Goal: Task Accomplishment & Management: Manage account settings

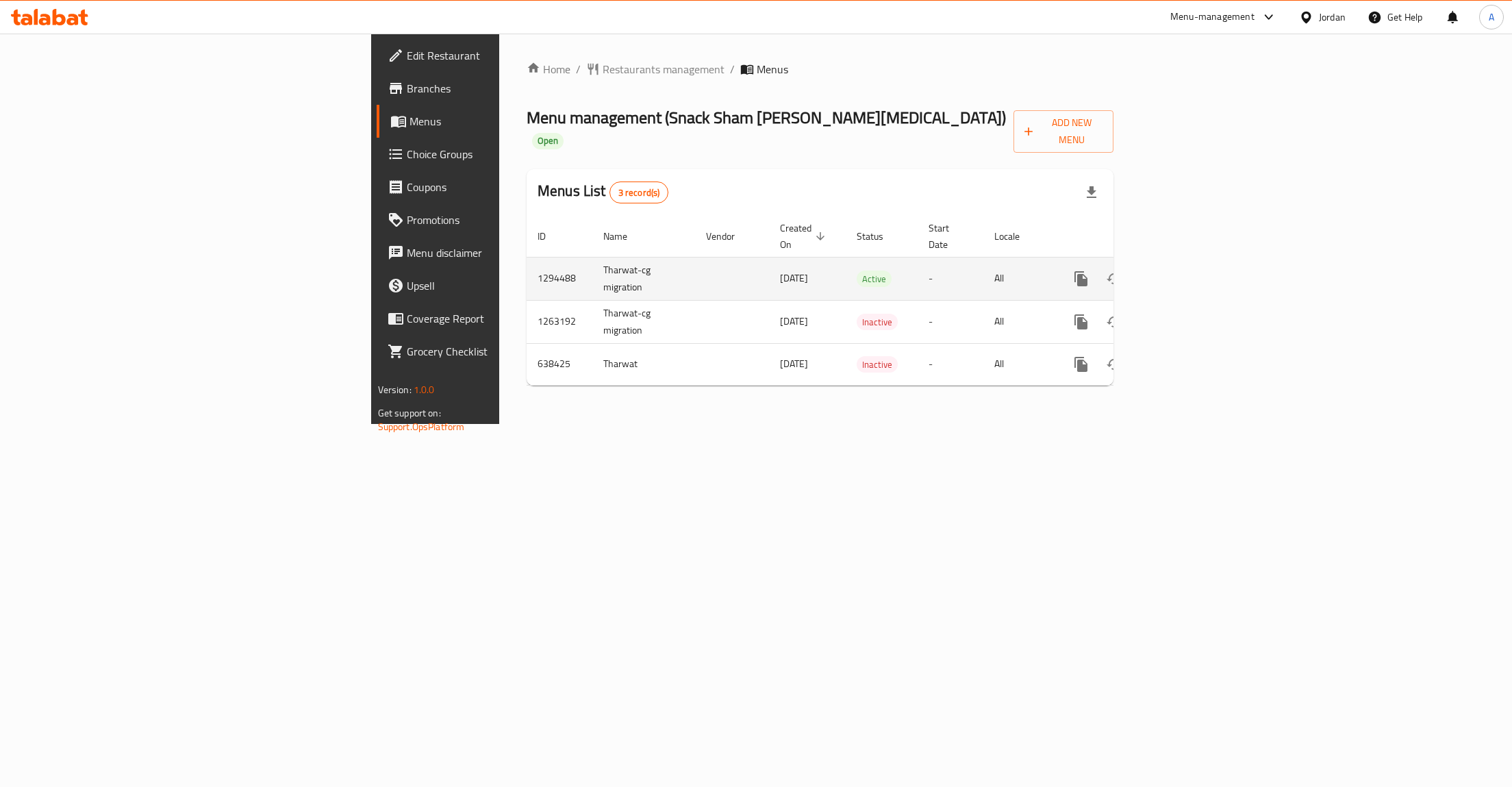
click at [1197, 262] on link "enhanced table" at bounding box center [1179, 278] width 33 height 33
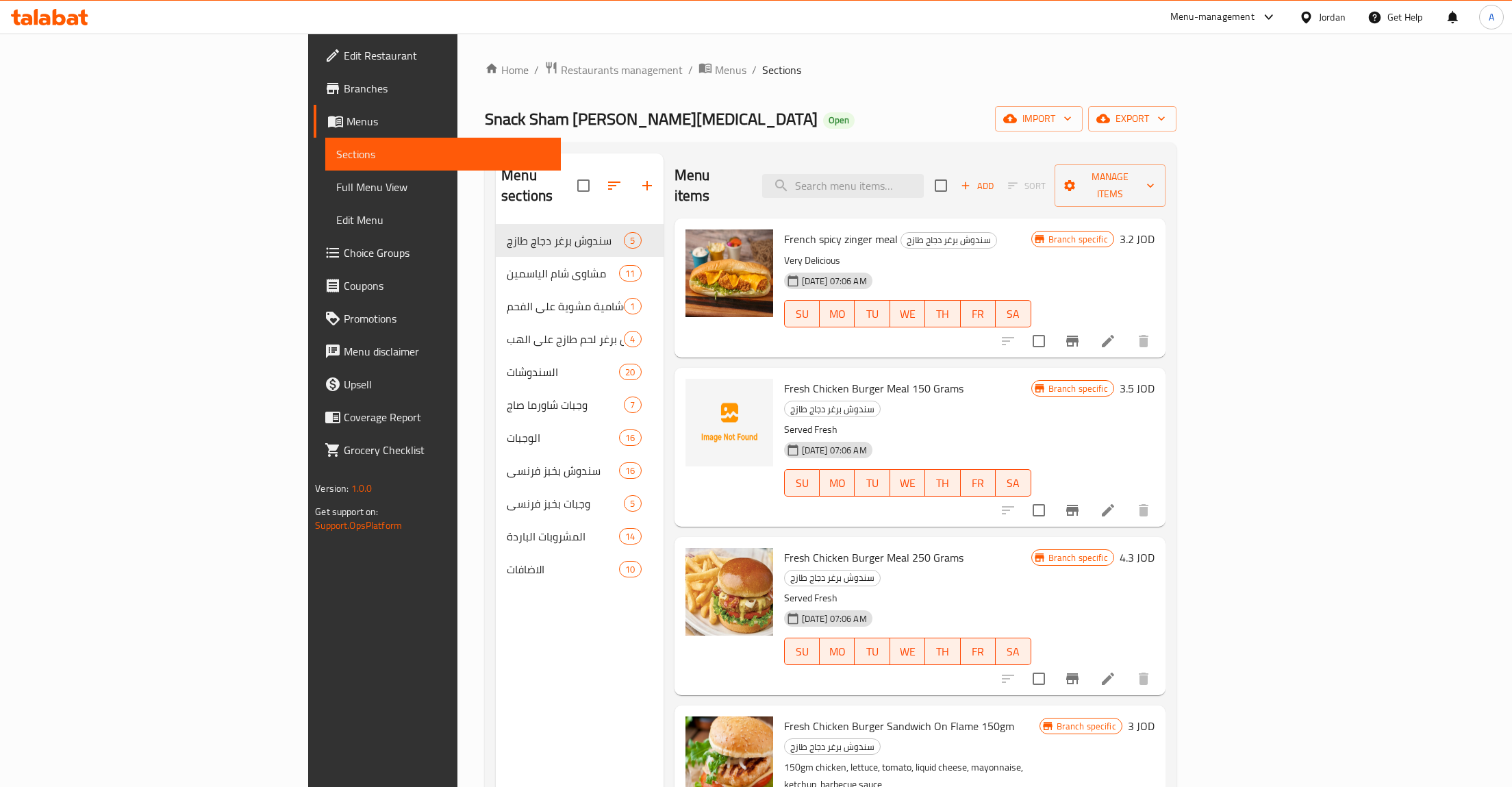
scroll to position [71, 0]
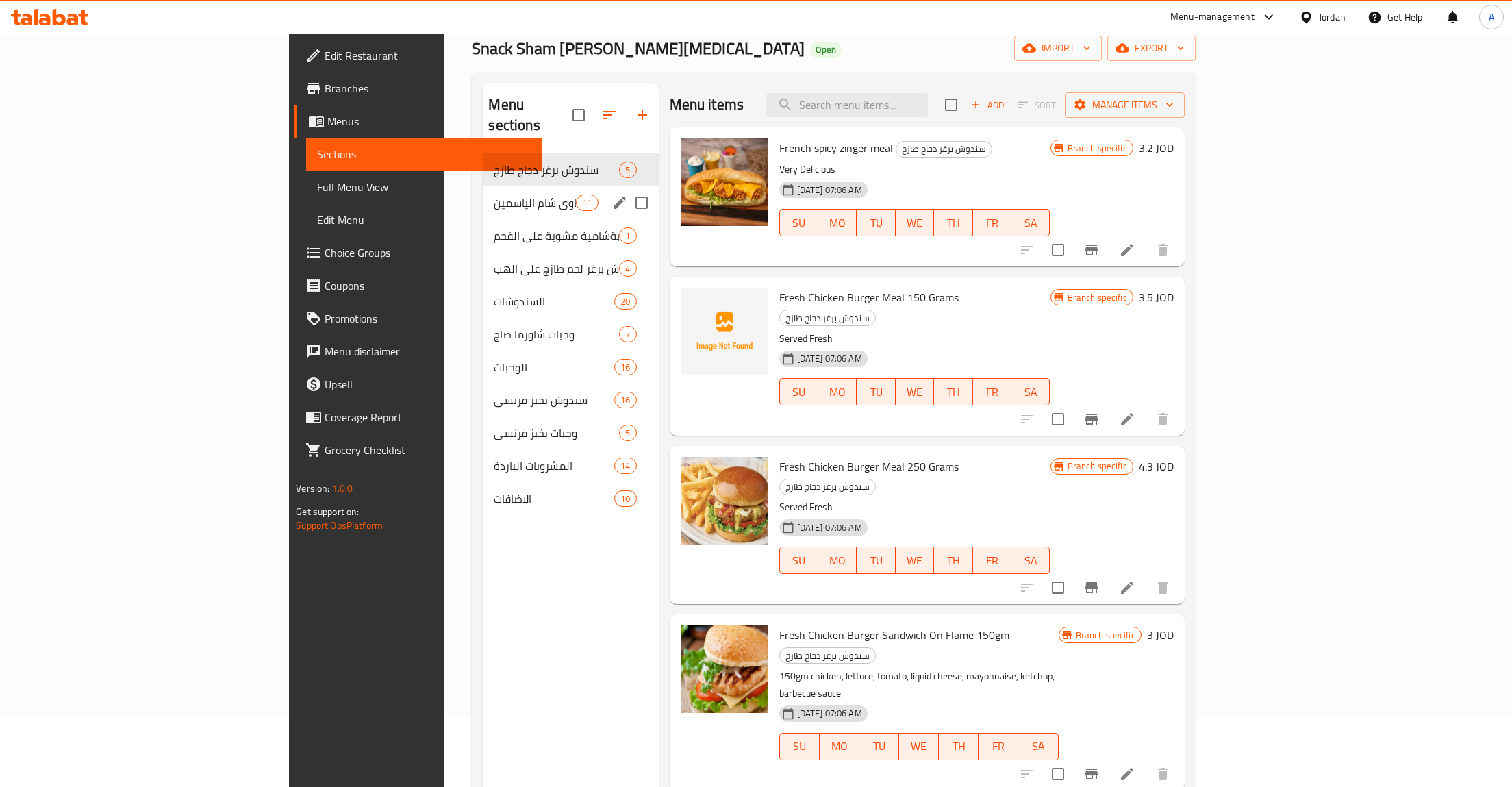
click at [483, 191] on div "مشاوي شام الياسمين 11" at bounding box center [570, 202] width 175 height 33
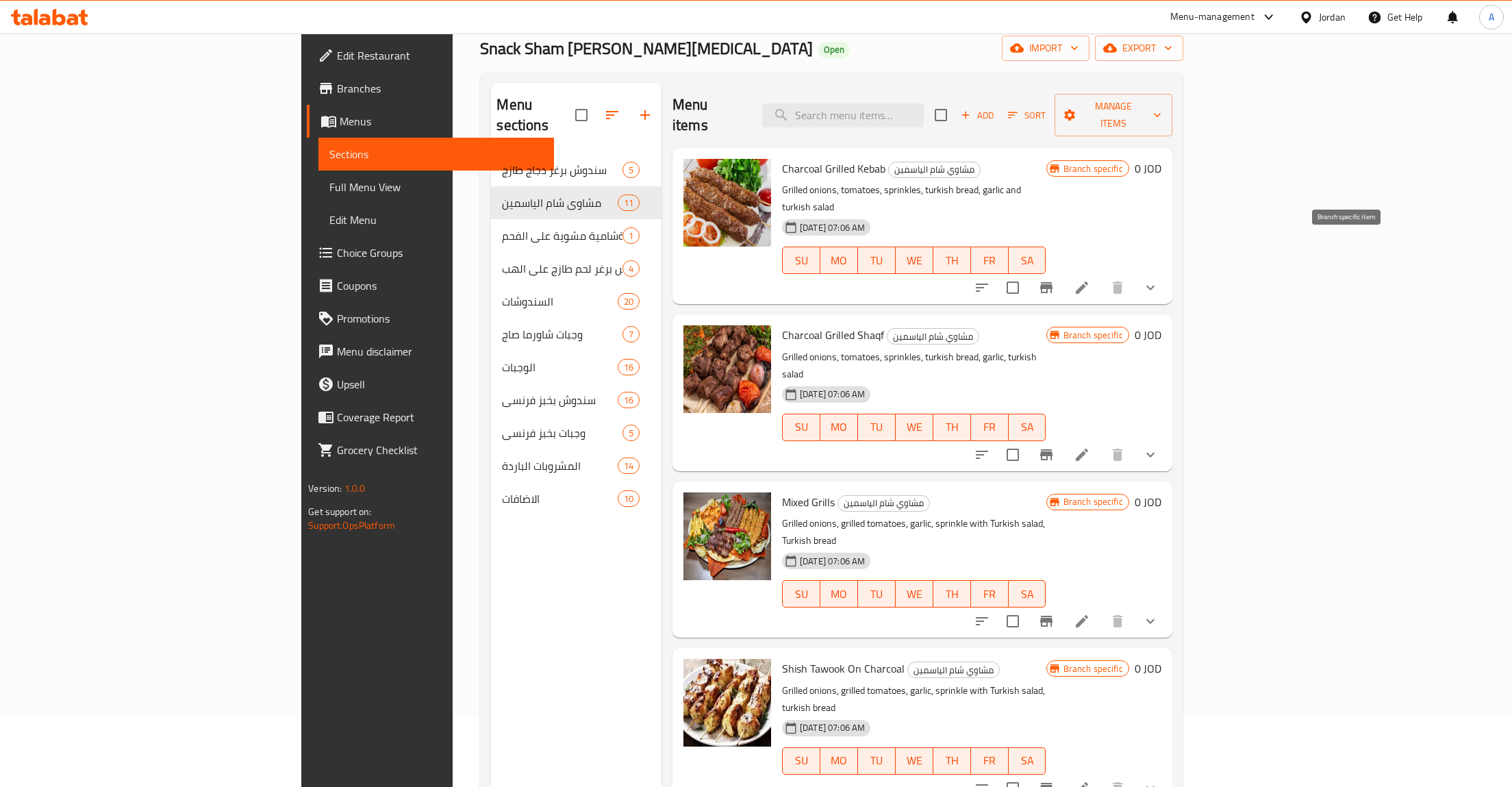
click at [1055, 280] on icon "Branch-specific-item" at bounding box center [1046, 288] width 17 height 17
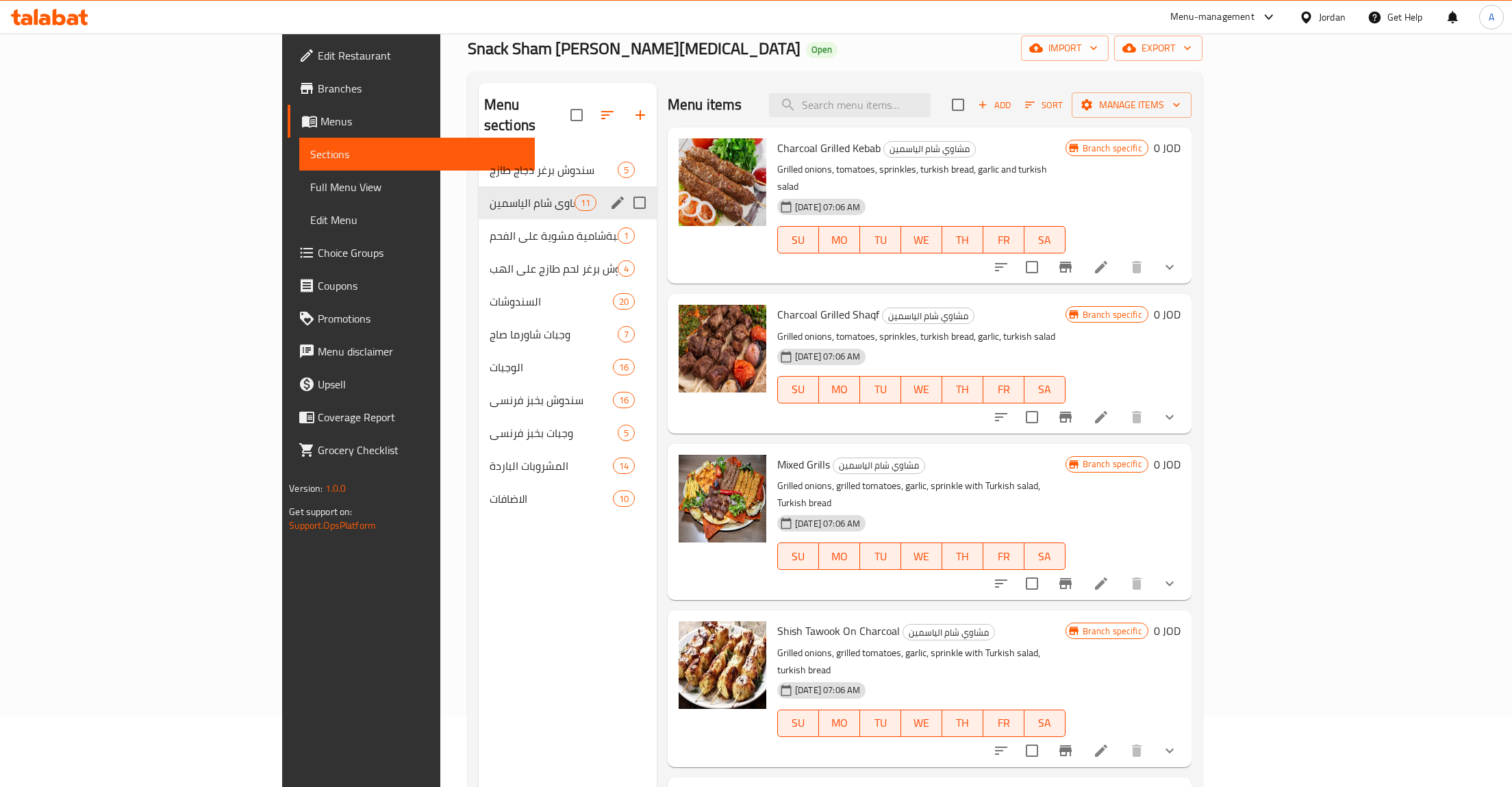
click at [609, 194] on icon "edit" at bounding box center [617, 202] width 17 height 17
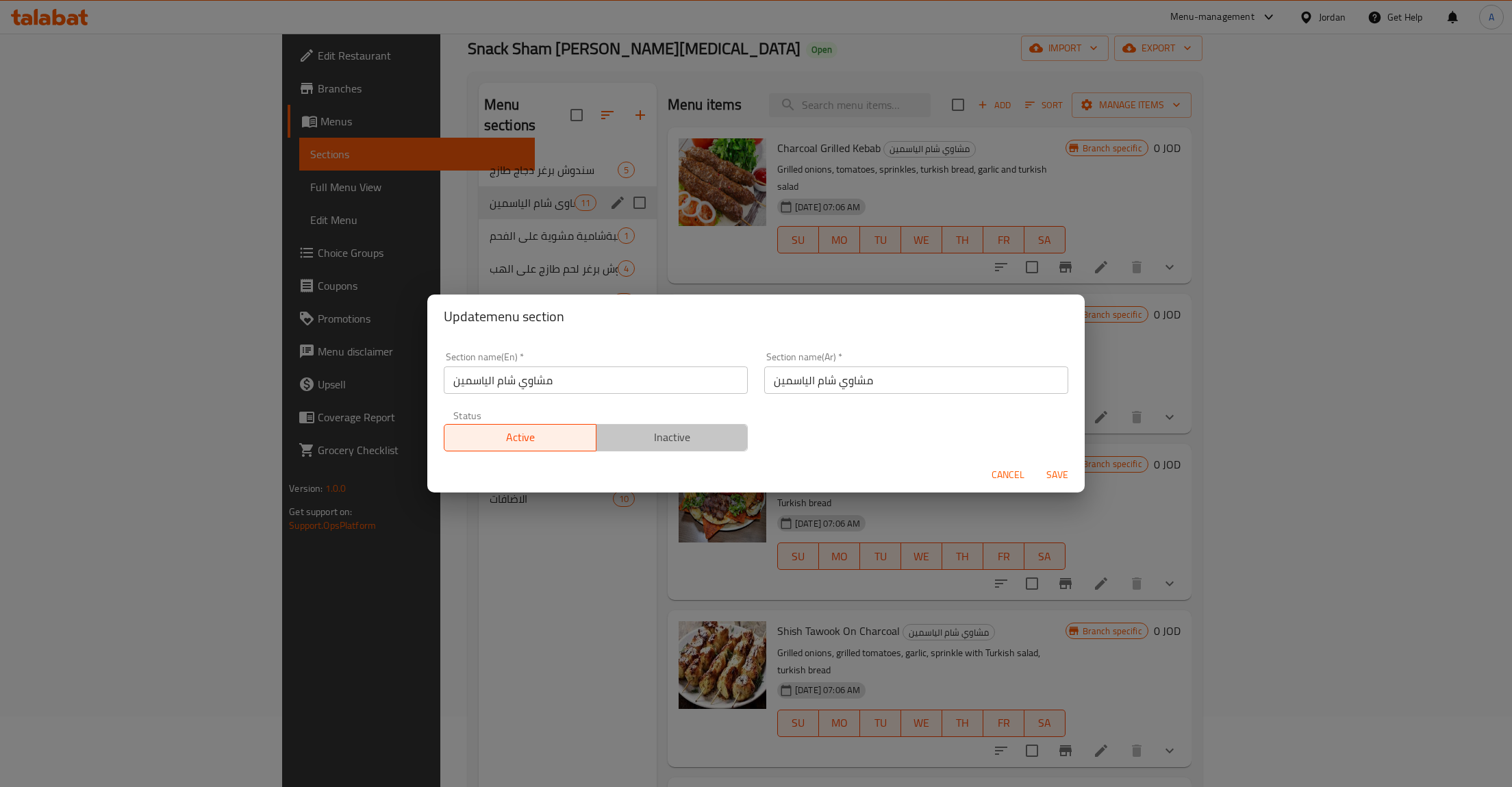
click at [656, 425] on button "Inactive" at bounding box center [672, 437] width 153 height 27
click at [1059, 469] on span "Save" at bounding box center [1057, 474] width 33 height 17
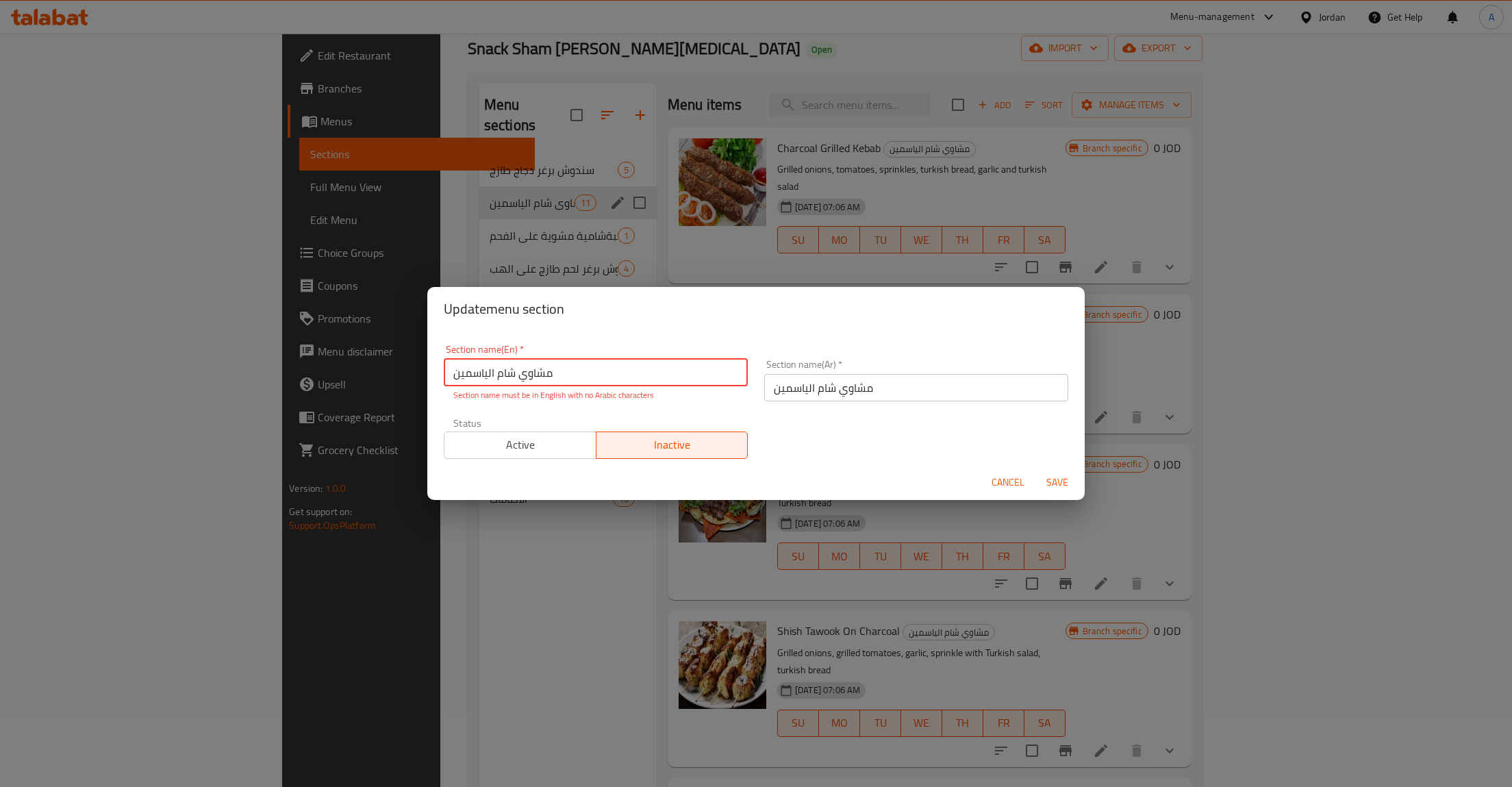
click at [593, 371] on input "مشاوي شام الياسمين" at bounding box center [596, 372] width 304 height 27
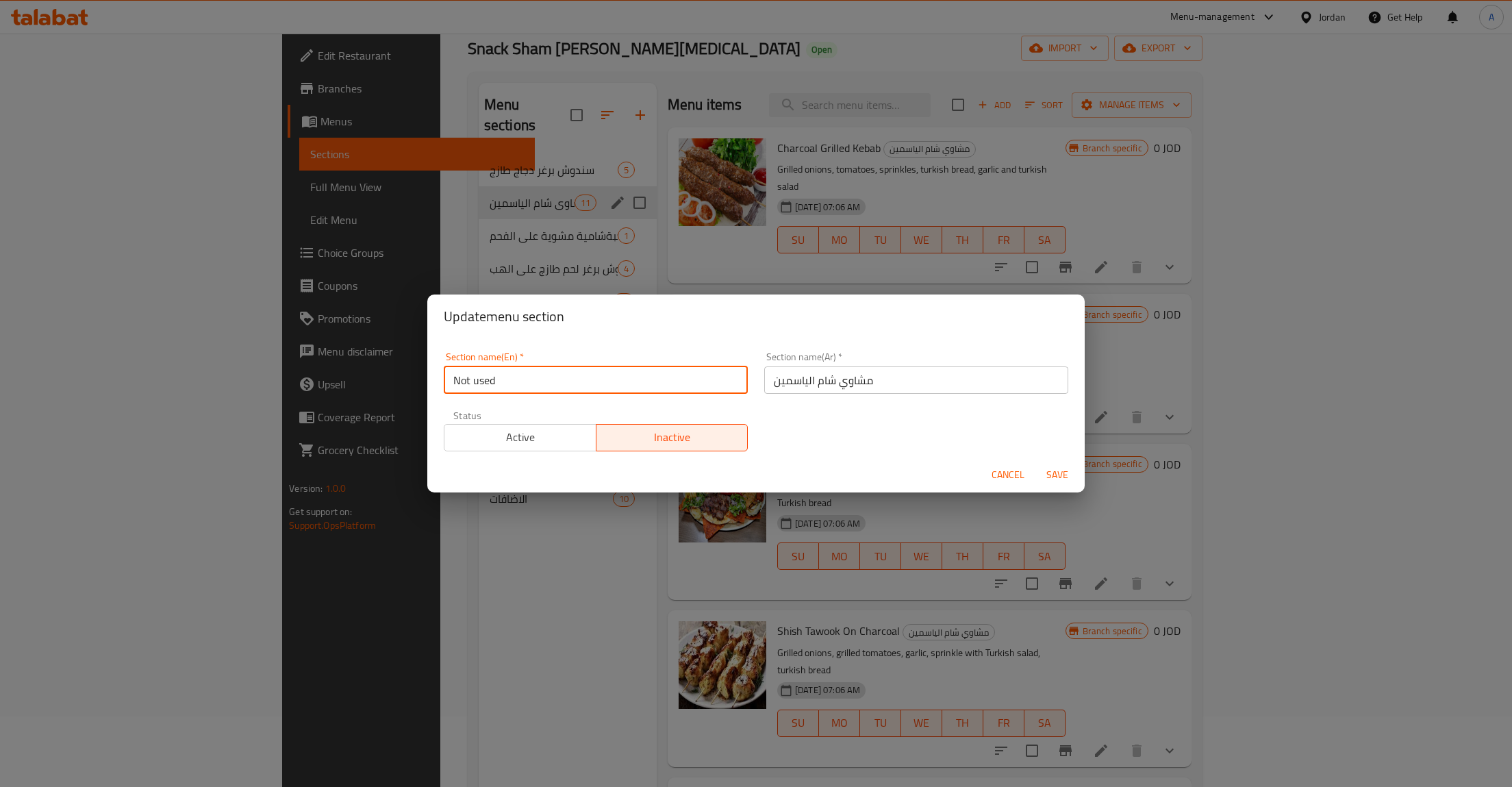
type input "Not used"
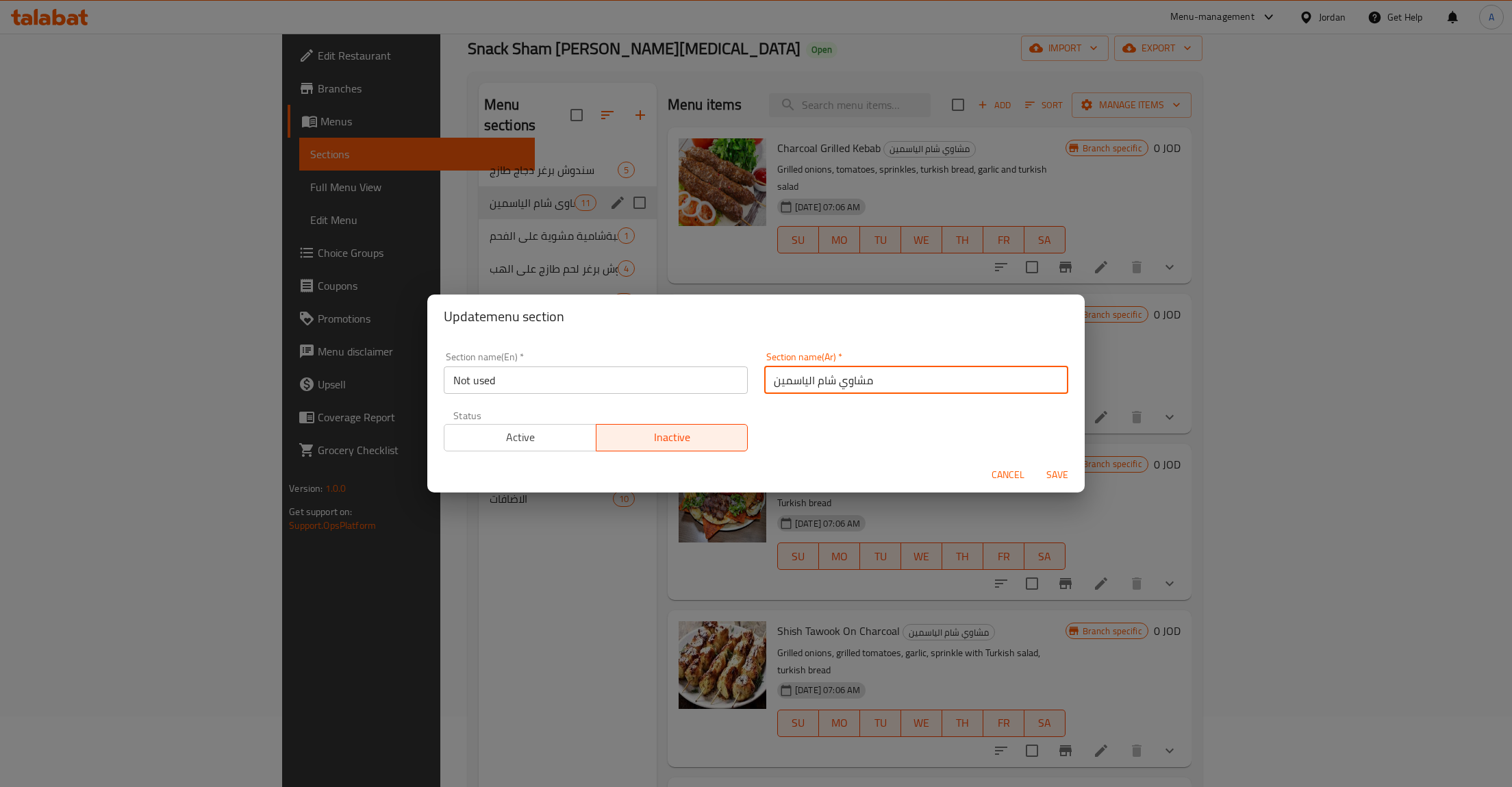
type button "0"
type button "1"
click at [1036, 462] on button "Save" at bounding box center [1057, 475] width 44 height 25
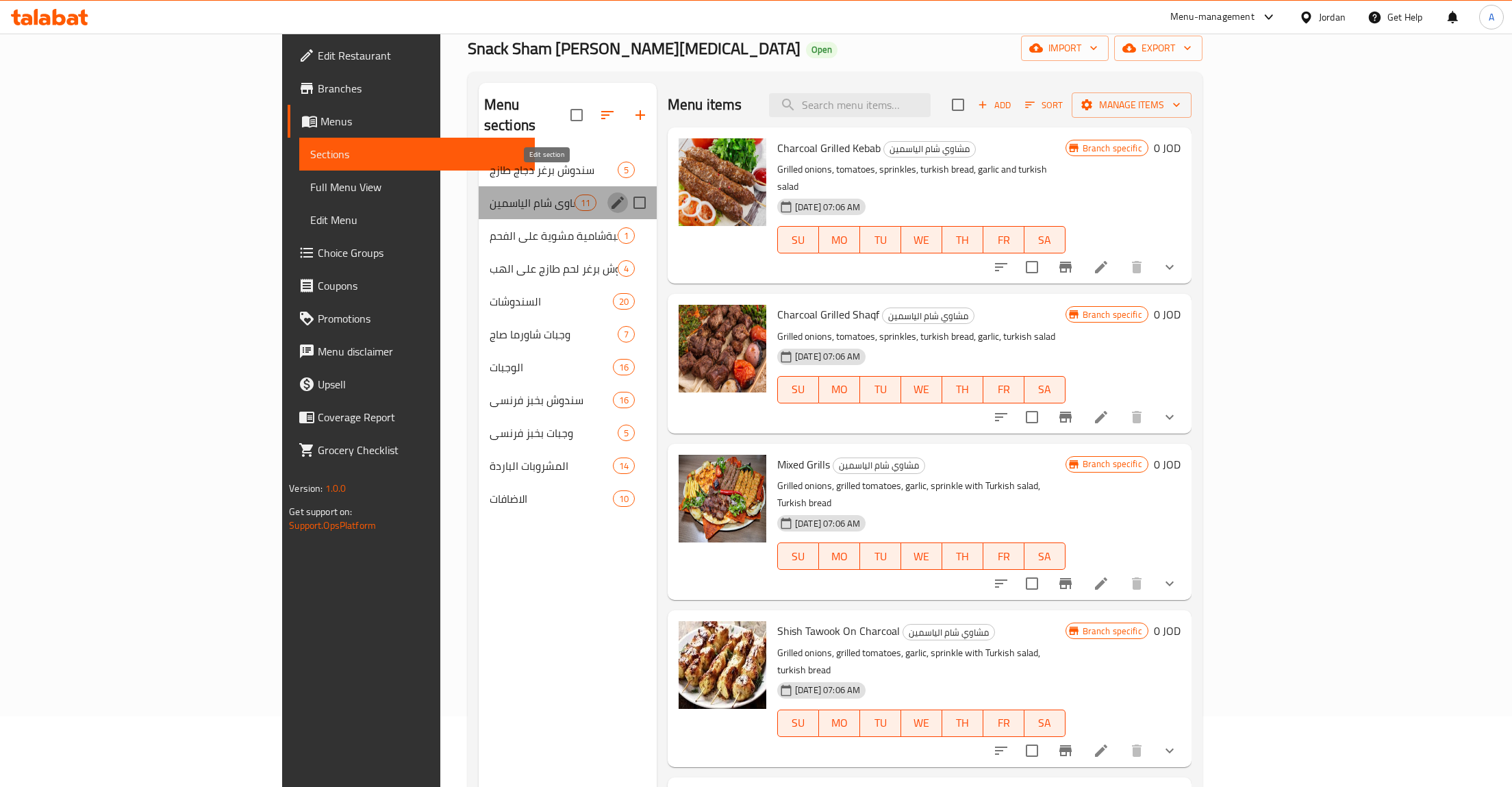
click at [609, 194] on icon "edit" at bounding box center [617, 202] width 17 height 17
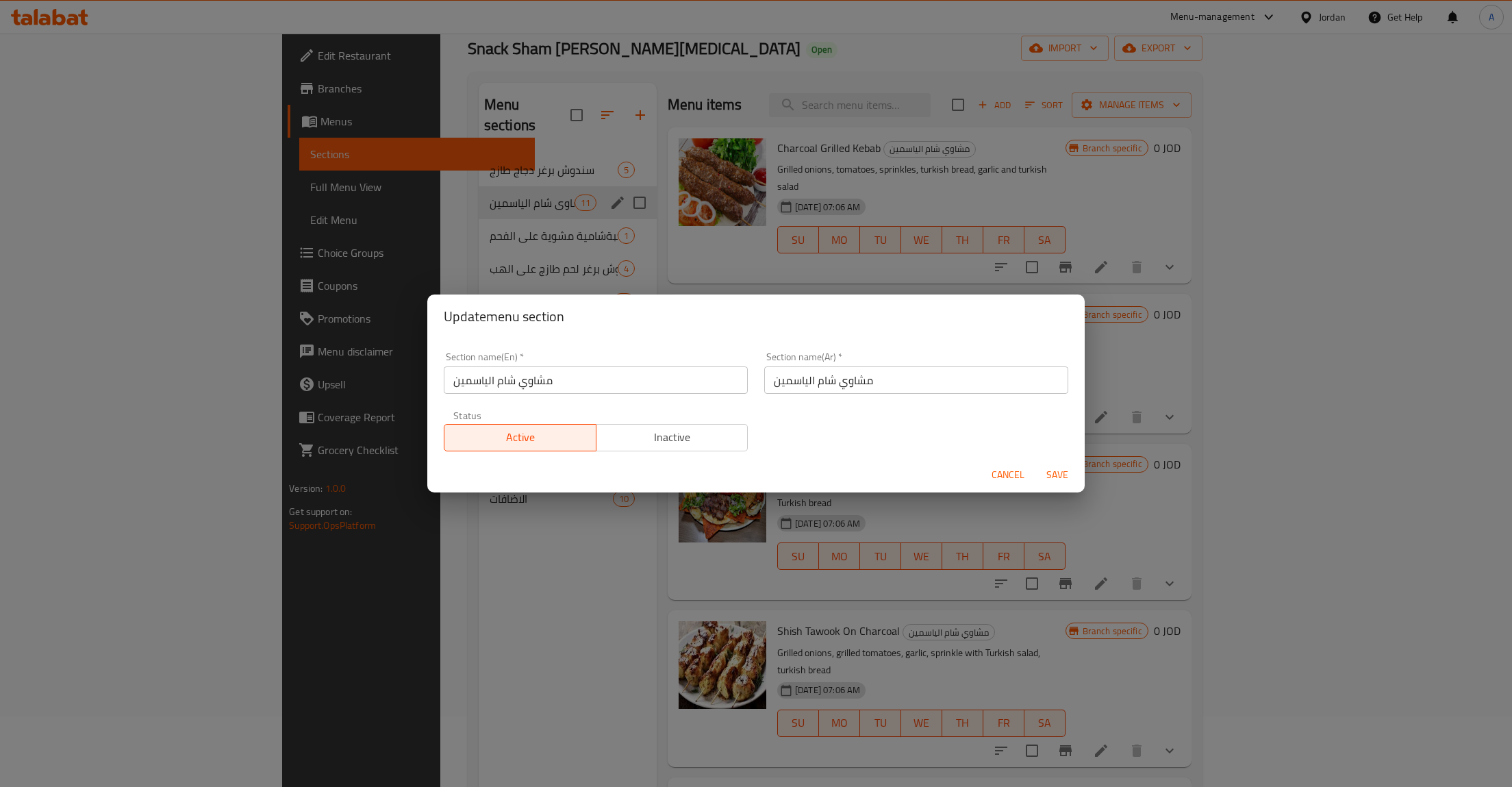
drag, startPoint x: 554, startPoint y: 348, endPoint x: 562, endPoint y: 363, distance: 17.0
click at [553, 354] on div "Section name(En)   * مشاوي شام الياسمين Section name(En) *" at bounding box center [596, 373] width 320 height 58
click at [562, 366] on div "Section name(En)   * مشاوي شام الياسمين Section name(En) *" at bounding box center [596, 373] width 304 height 41
click at [562, 378] on input "مشاوي شام الياسمين" at bounding box center [596, 380] width 304 height 27
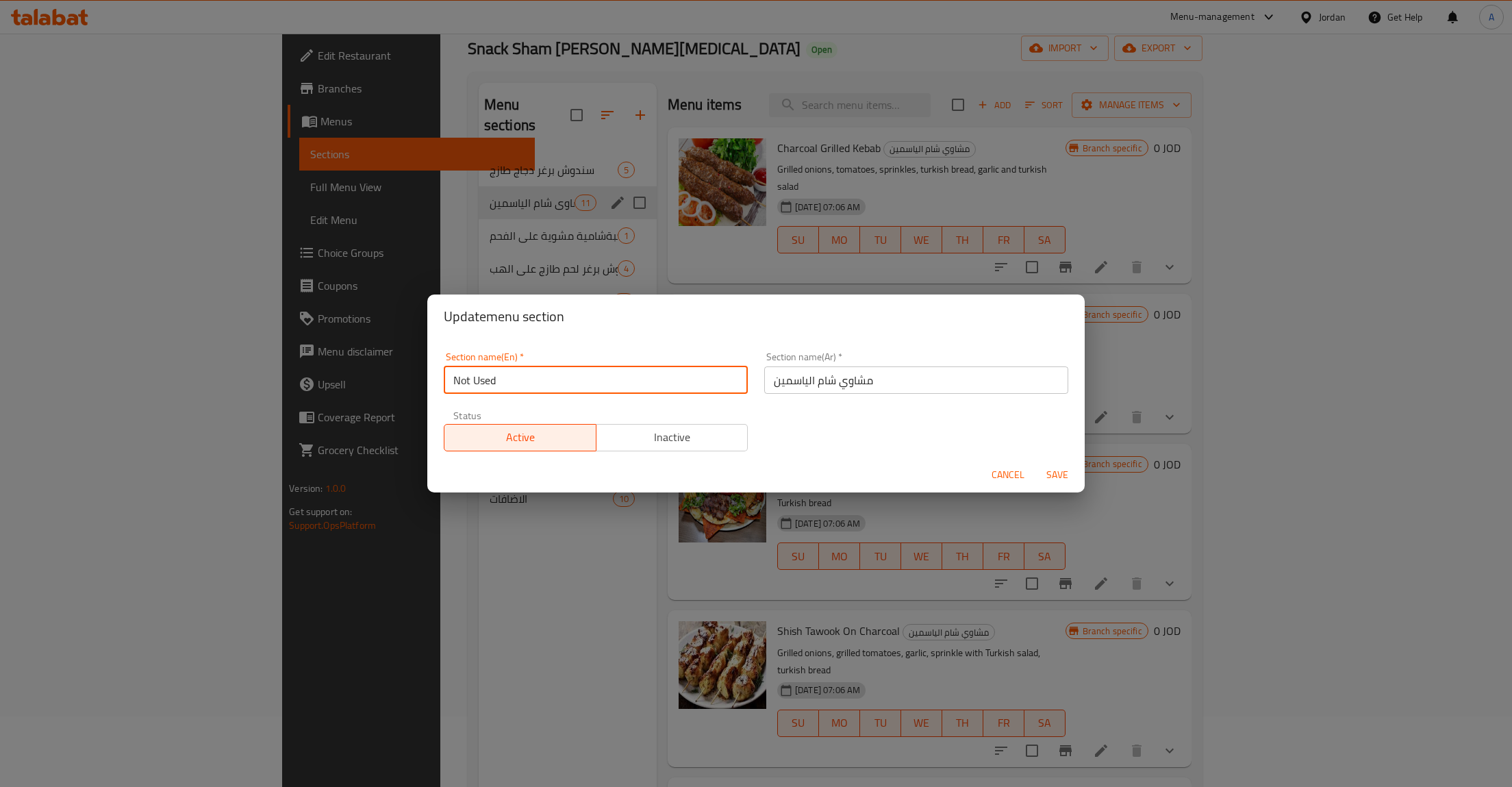
type input "Not Used"
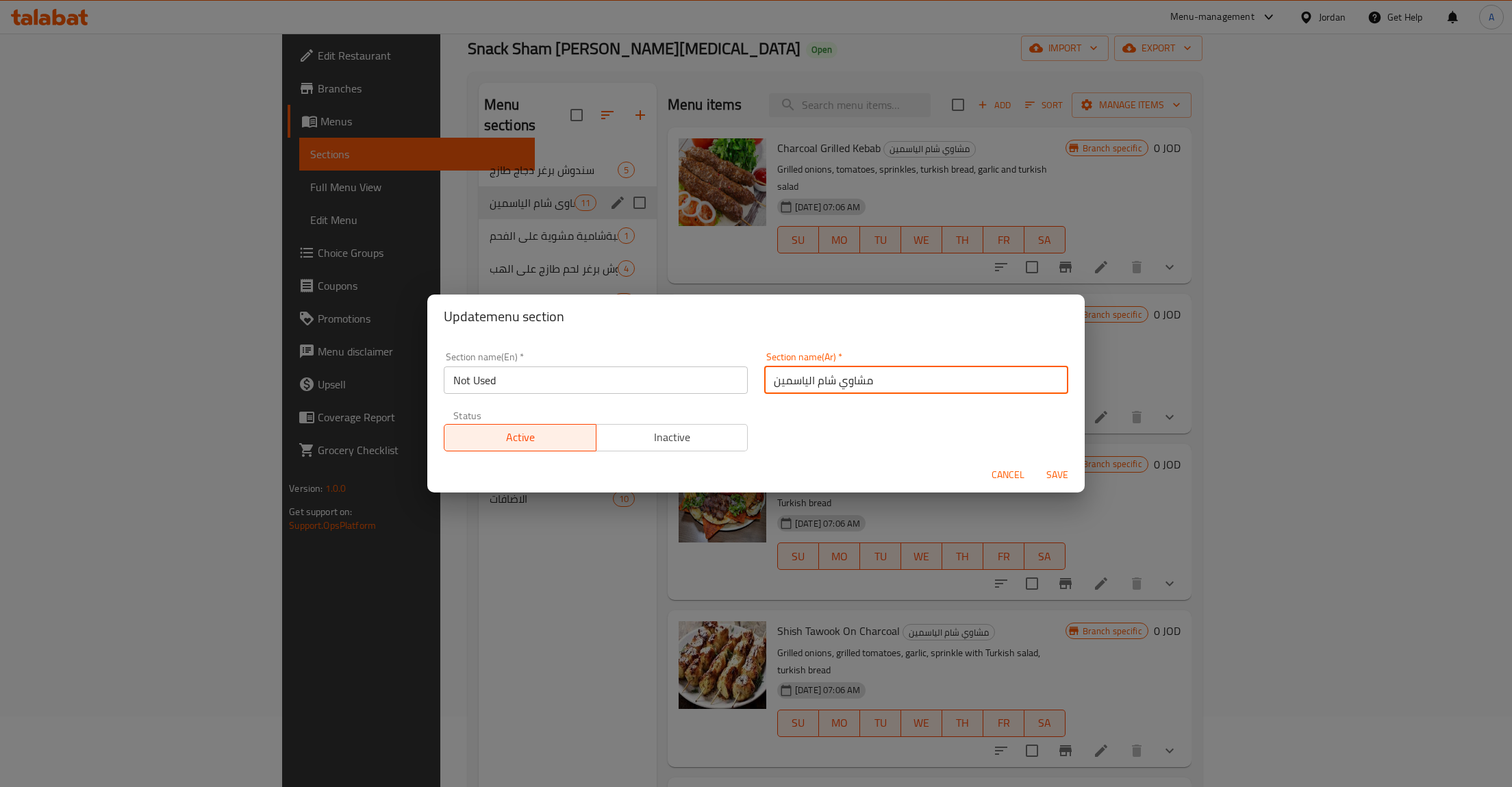
type button "0"
type button "1"
click at [1036, 462] on button "Save" at bounding box center [1057, 475] width 44 height 25
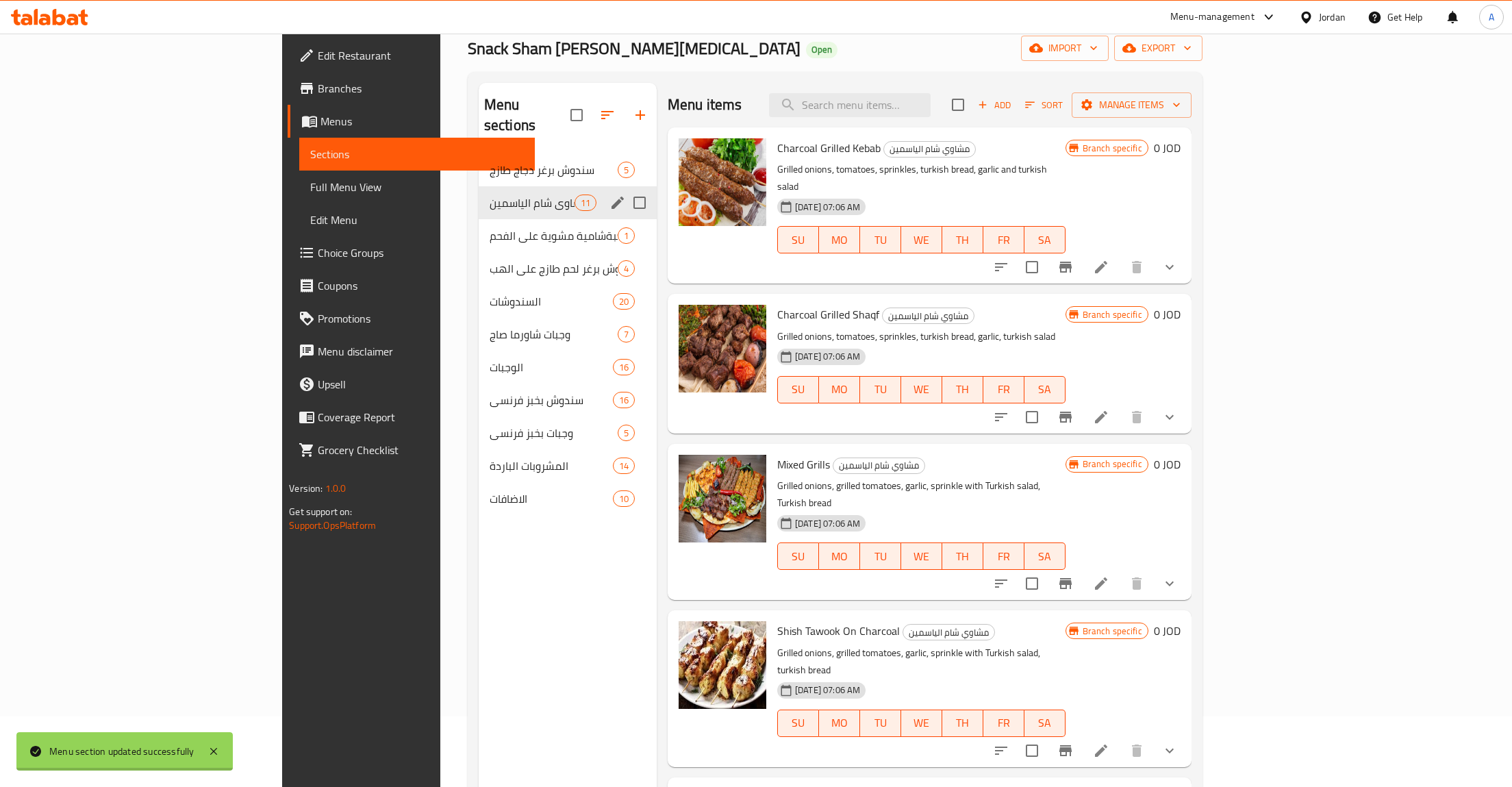
click at [691, 455] on img at bounding box center [723, 499] width 88 height 88
click at [676, 449] on div at bounding box center [723, 522] width 99 height 145
drag, startPoint x: 550, startPoint y: 166, endPoint x: 551, endPoint y: 174, distance: 8.1
click at [550, 186] on div "مشاوي شام الياسمين 11" at bounding box center [567, 202] width 178 height 33
click at [609, 194] on icon "edit" at bounding box center [617, 202] width 17 height 17
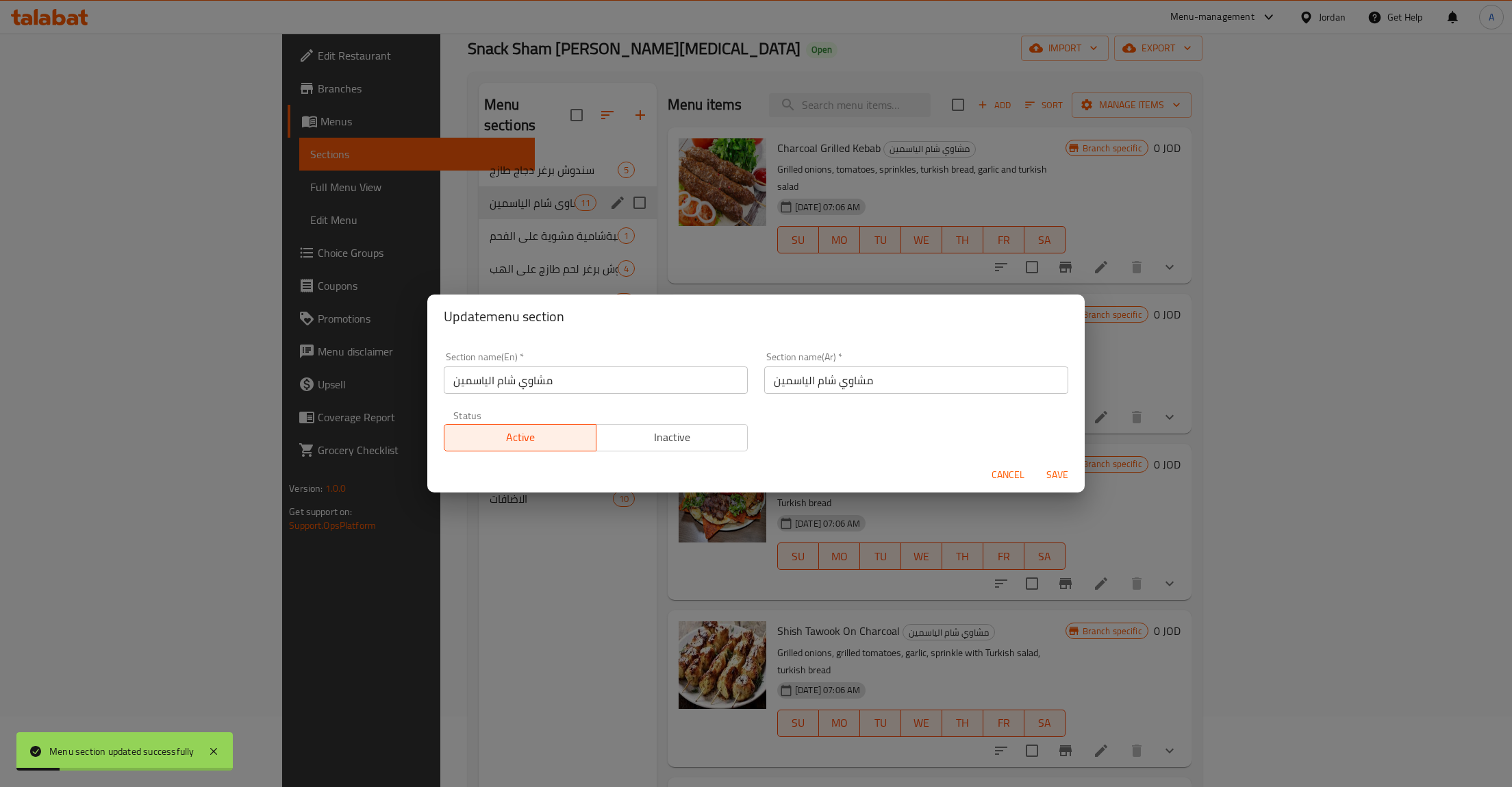
drag, startPoint x: 680, startPoint y: 446, endPoint x: 762, endPoint y: 463, distance: 83.7
click at [681, 446] on span "Inactive" at bounding box center [672, 437] width 141 height 20
click at [1067, 477] on span "Save" at bounding box center [1057, 474] width 33 height 17
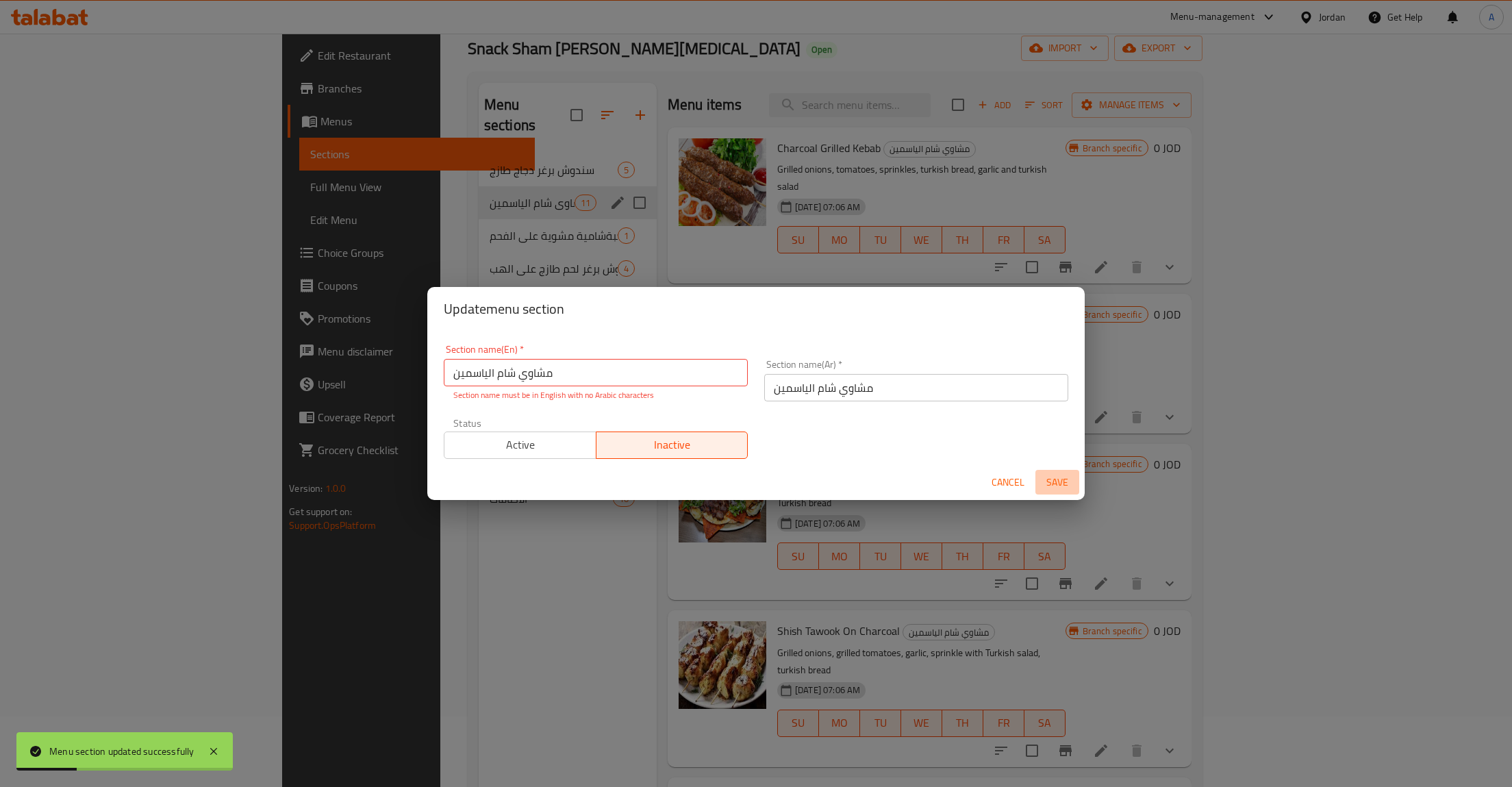
click at [1067, 477] on span "Save" at bounding box center [1057, 482] width 33 height 17
click at [561, 385] on input "مشاوي شام الياسمين" at bounding box center [596, 372] width 304 height 27
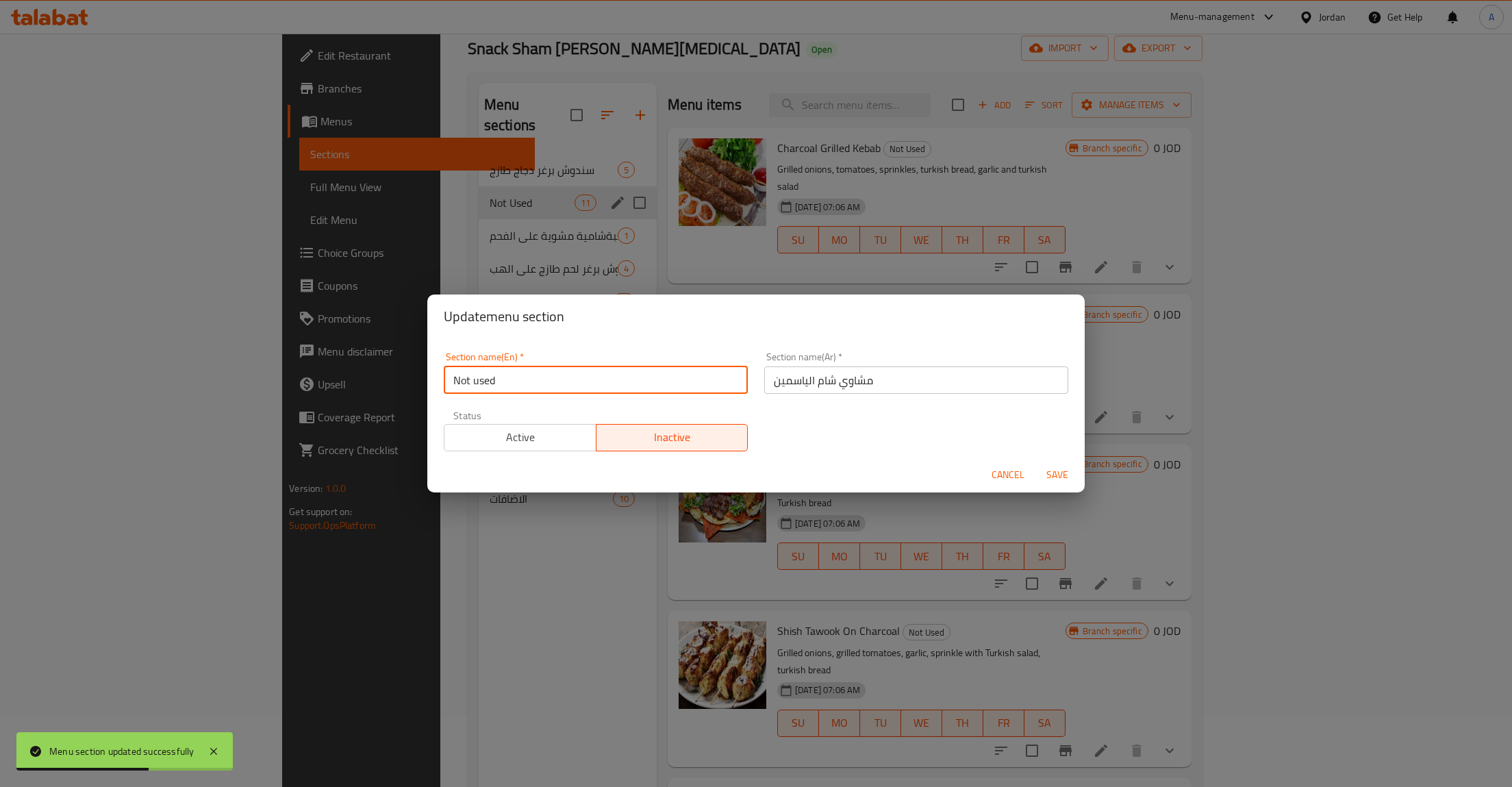
type input "Not used"
type button "0"
type button "1"
click at [1036, 462] on button "Save" at bounding box center [1057, 475] width 44 height 25
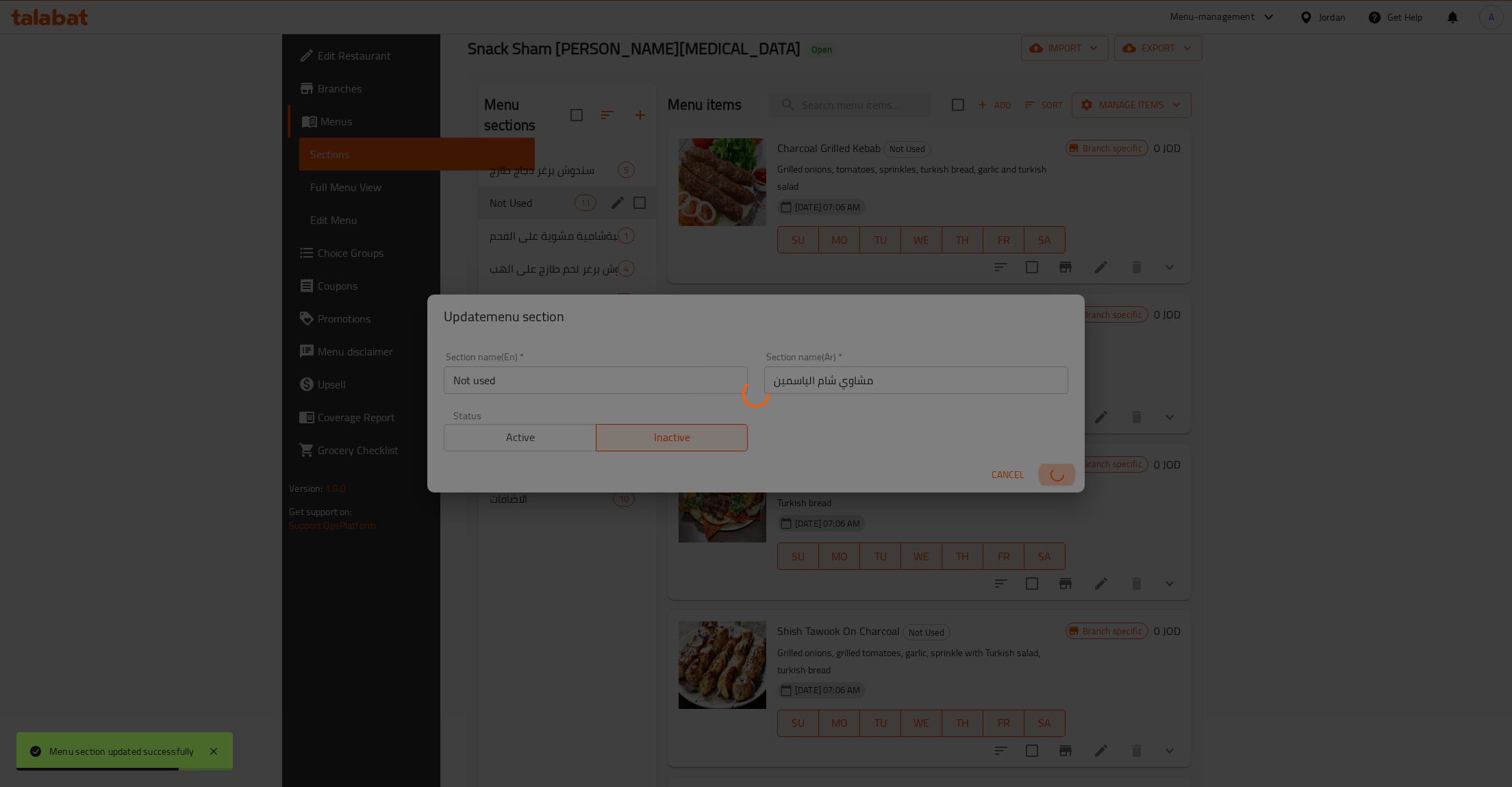
click at [1036, 464] on button "submit" at bounding box center [1057, 475] width 44 height 22
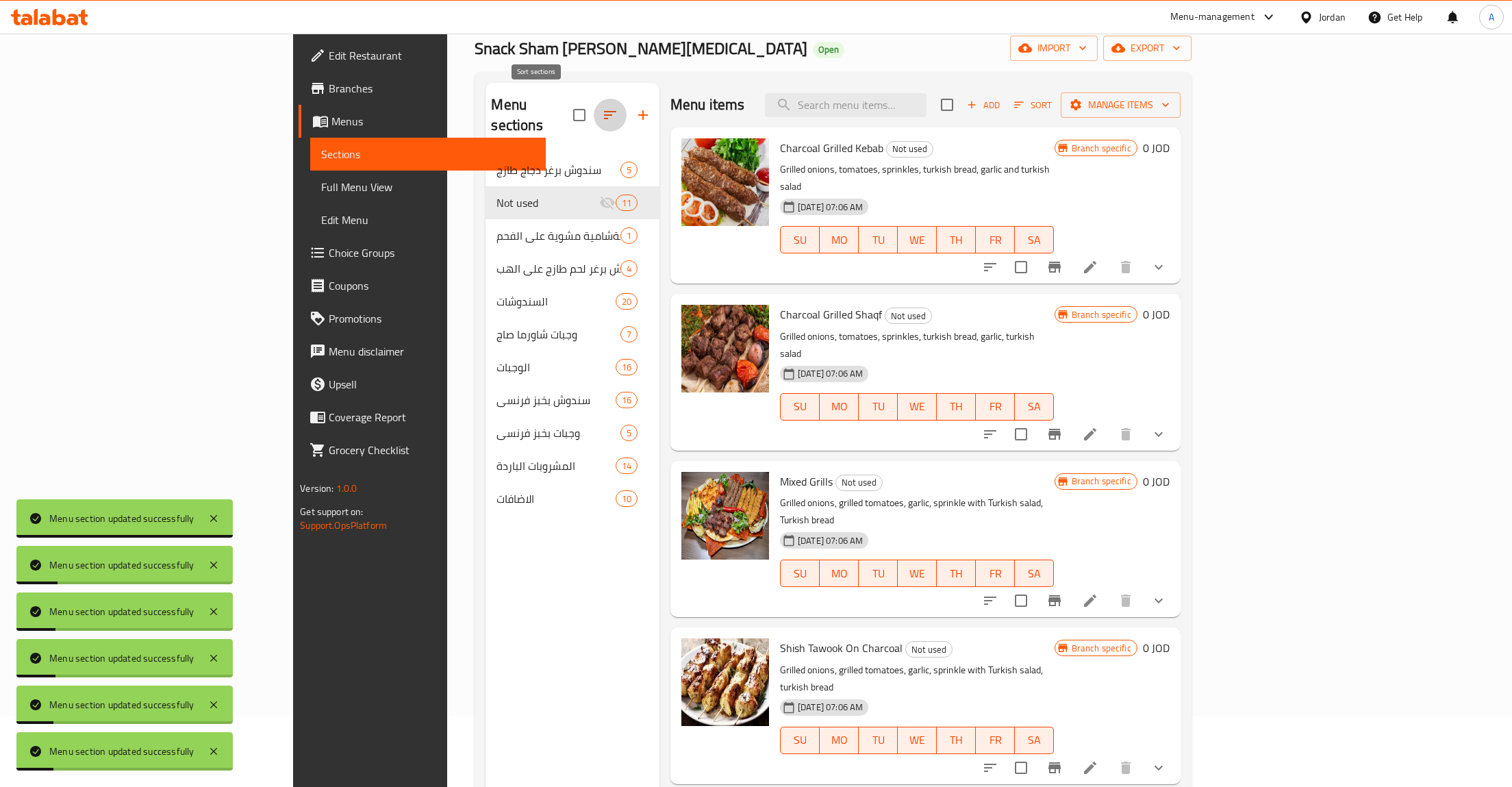
click at [602, 107] on icon "button" at bounding box center [610, 115] width 17 height 17
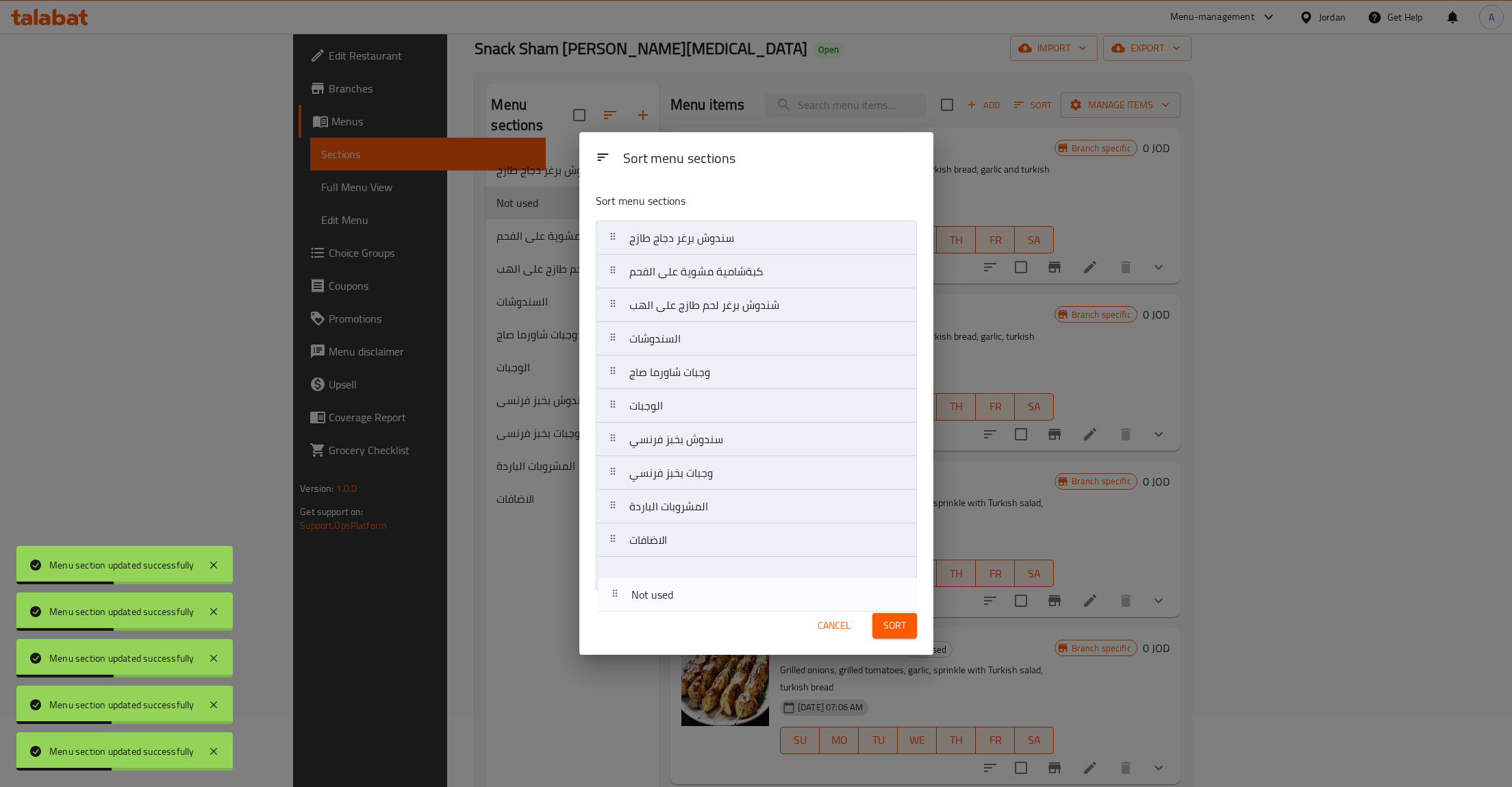
drag, startPoint x: 610, startPoint y: 274, endPoint x: 611, endPoint y: 601, distance: 327.0
click at [611, 601] on div "Sort menu sections Sort menu sections سندوش برغر دجاج طازج Not used كبةشامية مش…" at bounding box center [756, 394] width 354 height 523
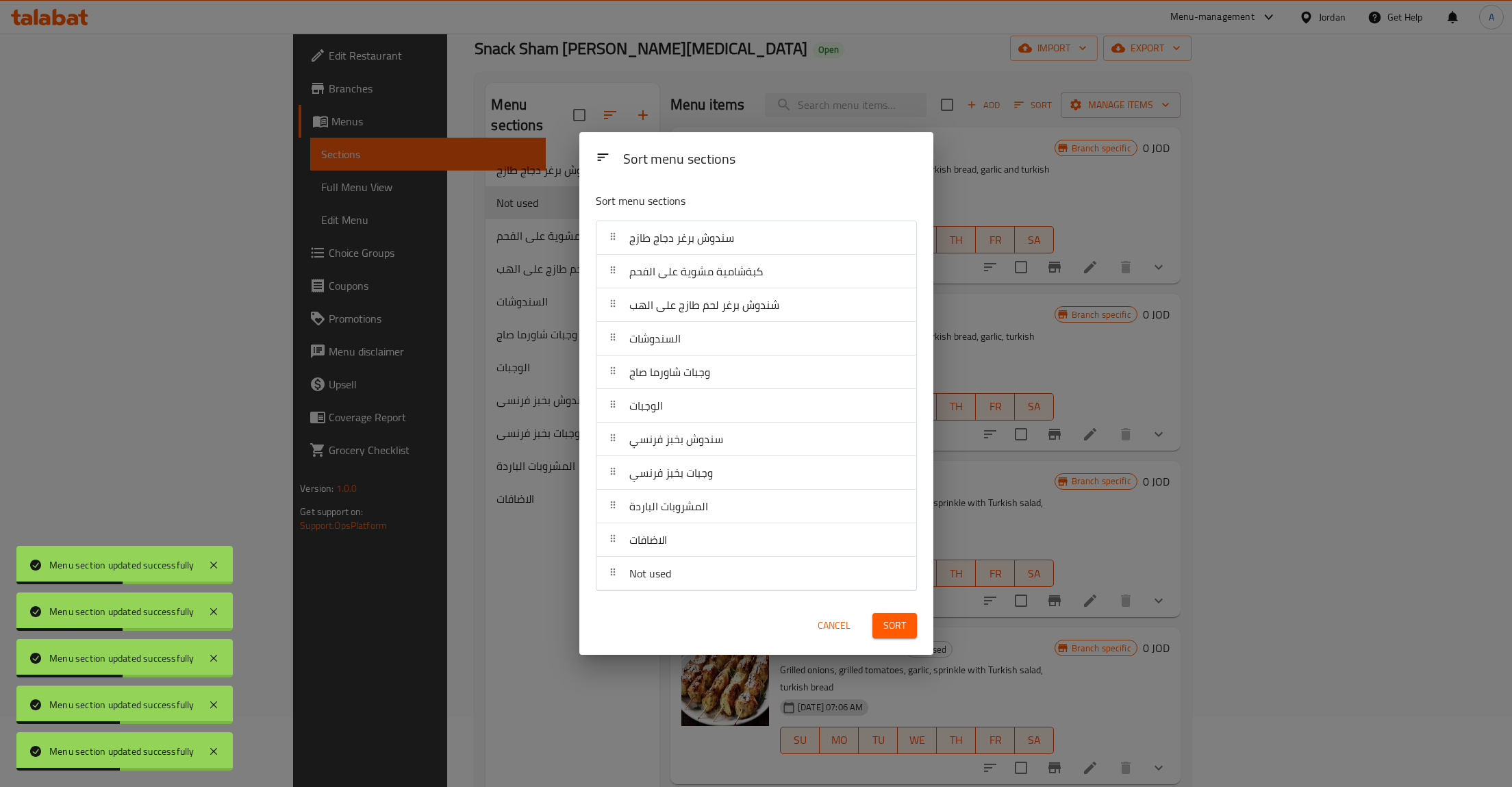
click at [903, 621] on span "Sort" at bounding box center [895, 625] width 22 height 17
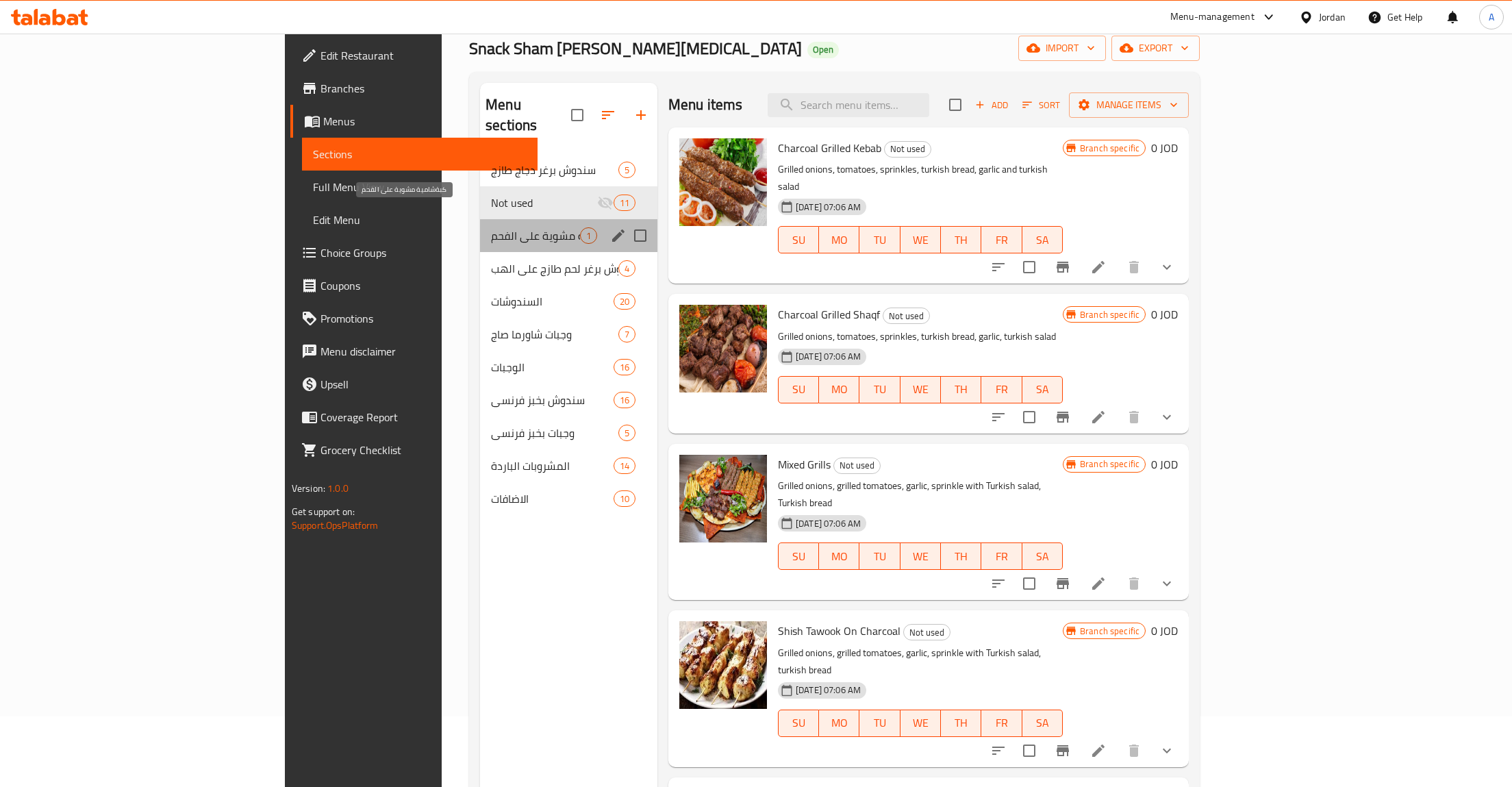
click at [491, 227] on span "كبةشامية مشوية على الفحم" at bounding box center [535, 235] width 89 height 17
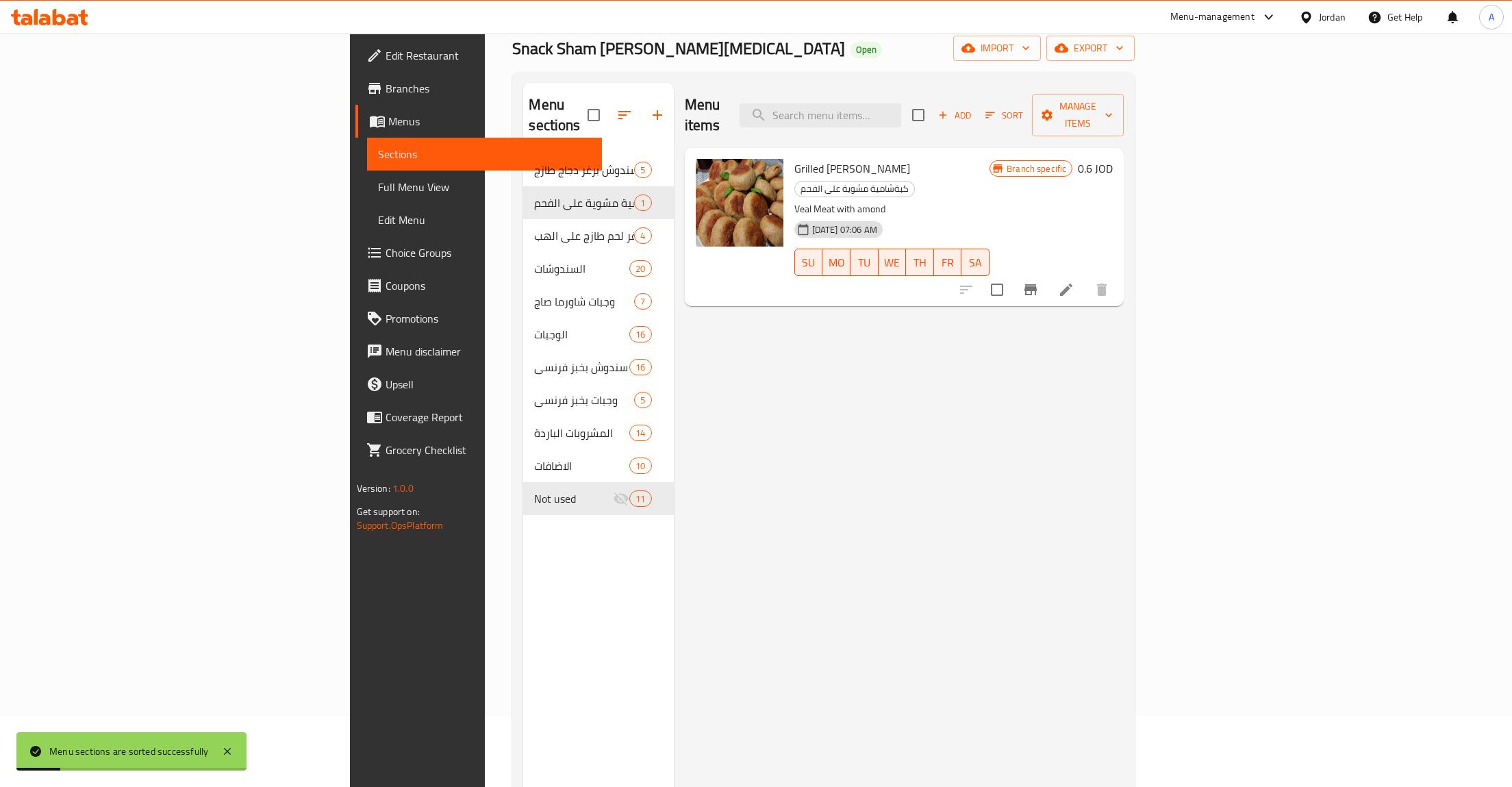
click at [794, 159] on span "Grilled [PERSON_NAME]" at bounding box center [852, 169] width 116 height 21
copy h6 "Grilled [PERSON_NAME]"
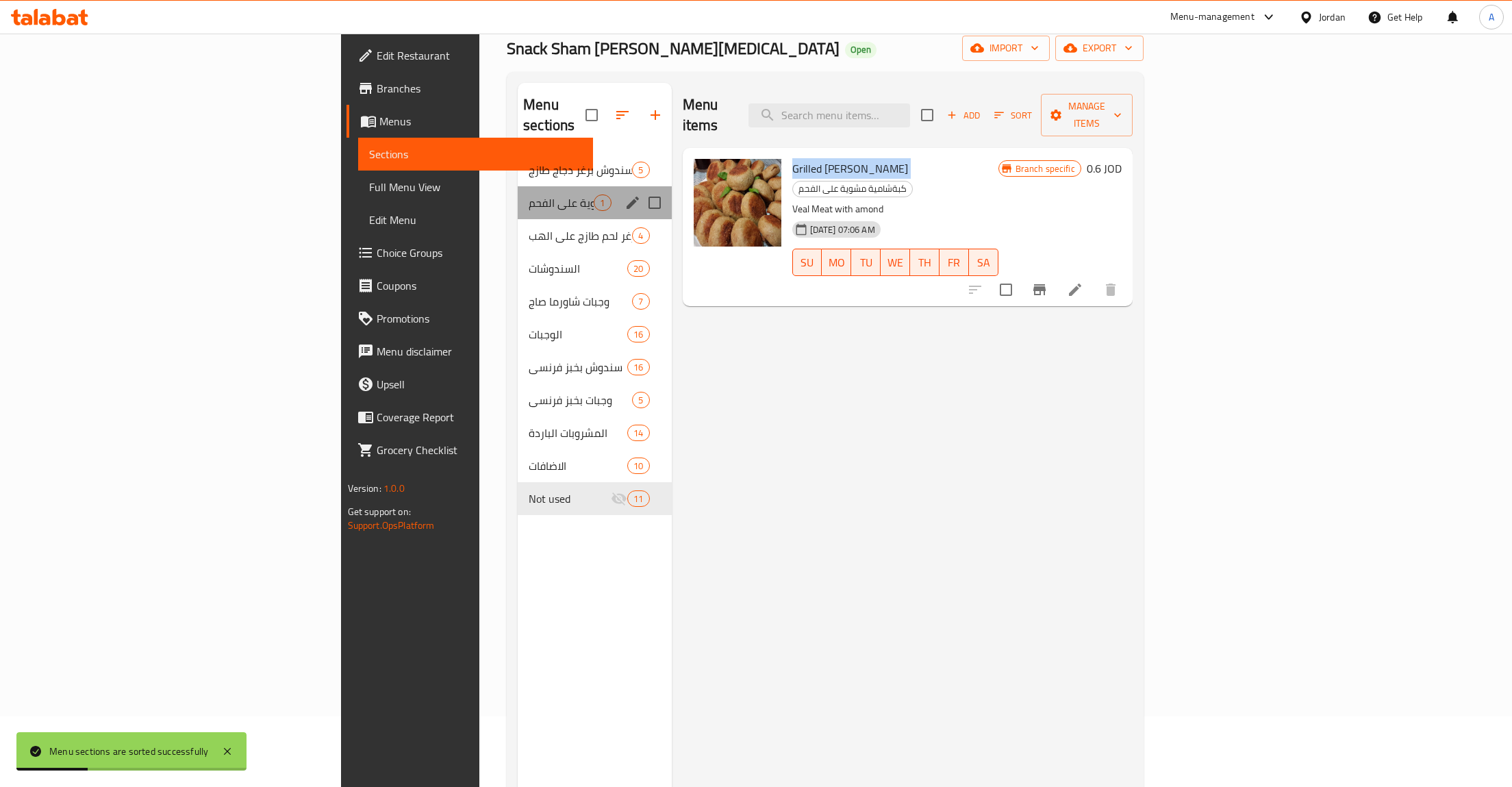
click at [622, 193] on div "Menu sections" at bounding box center [633, 203] width 21 height 21
click at [625, 194] on icon "edit" at bounding box center [633, 202] width 17 height 17
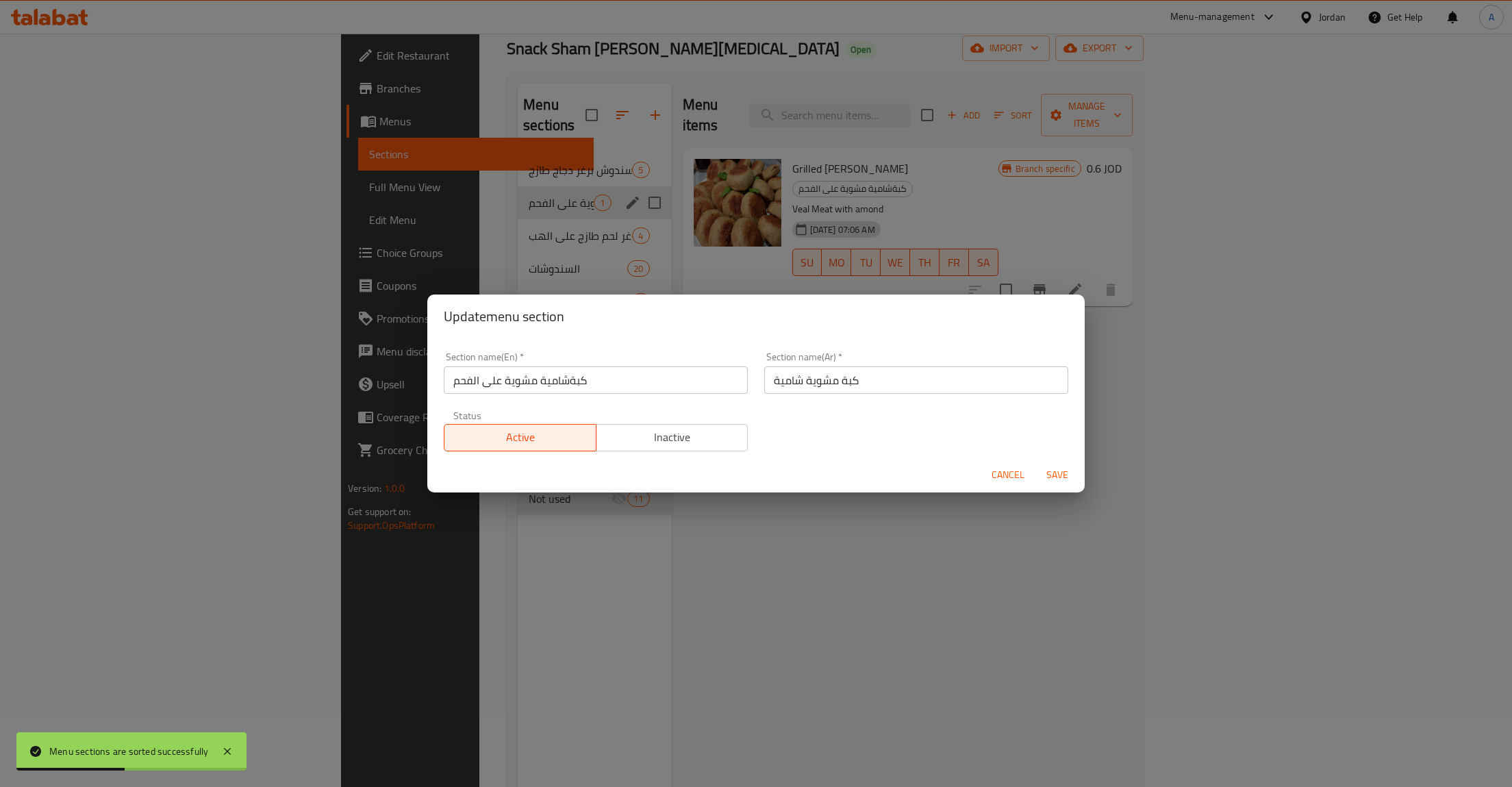
click at [593, 380] on input "كبةشامية مشوية على الفحم" at bounding box center [596, 380] width 304 height 27
paste input "Grilled [PERSON_NAME]"
type input "Grilled Kibbeh Shamiyeh كبةشامية مشوية على الفحم"
click at [644, 433] on button "Inactive" at bounding box center [672, 437] width 153 height 27
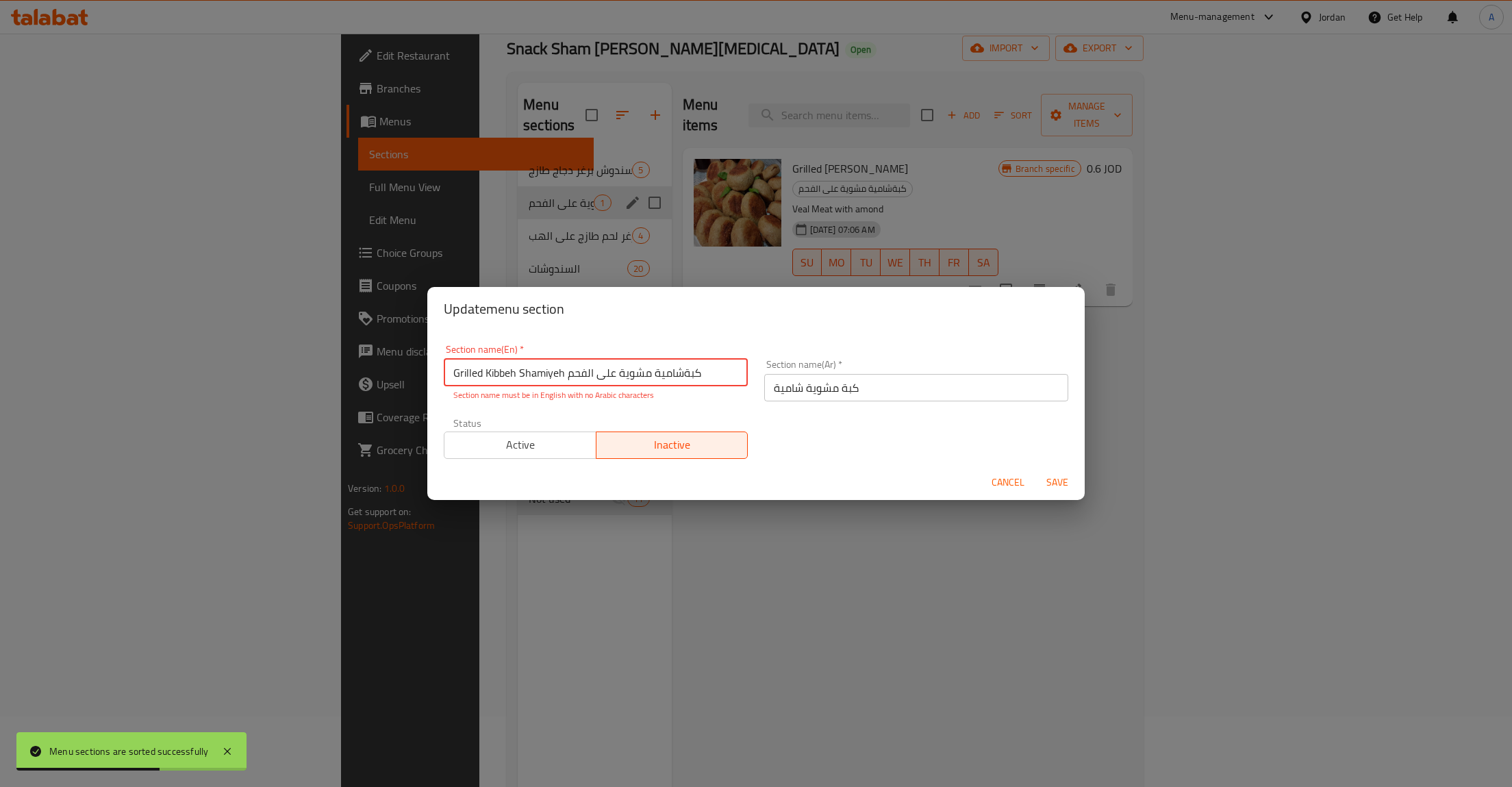
click at [715, 379] on input "Grilled Kibbeh Shamiyeh كبةشامية مشوية على الفحم" at bounding box center [596, 372] width 304 height 27
paste input "text"
paste input "Grilled Kibbeh Shamiyeh كبةشامية مشوية على الفحم"
click at [614, 358] on div "Section name(En)   * Grilled Kibbeh Shamiyeh كبةشامية مشوية على الفحم Section n…" at bounding box center [596, 372] width 304 height 57
drag, startPoint x: 713, startPoint y: 378, endPoint x: 569, endPoint y: 378, distance: 144.0
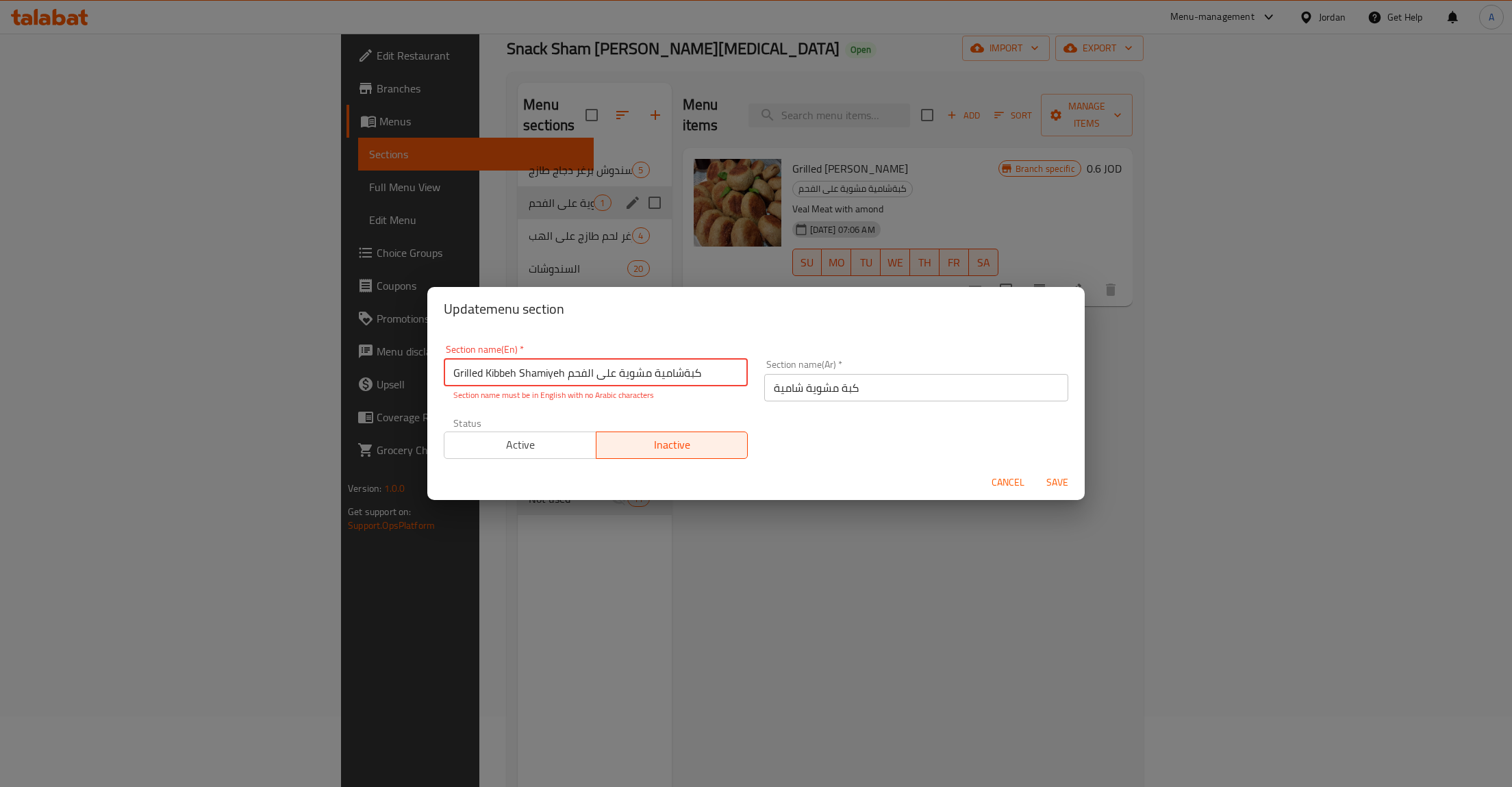
click at [569, 378] on input "Grilled Kibbeh Shamiyeh كبةشامية مشوية على الفحم" at bounding box center [596, 372] width 304 height 27
type input "Grilled [PERSON_NAME]"
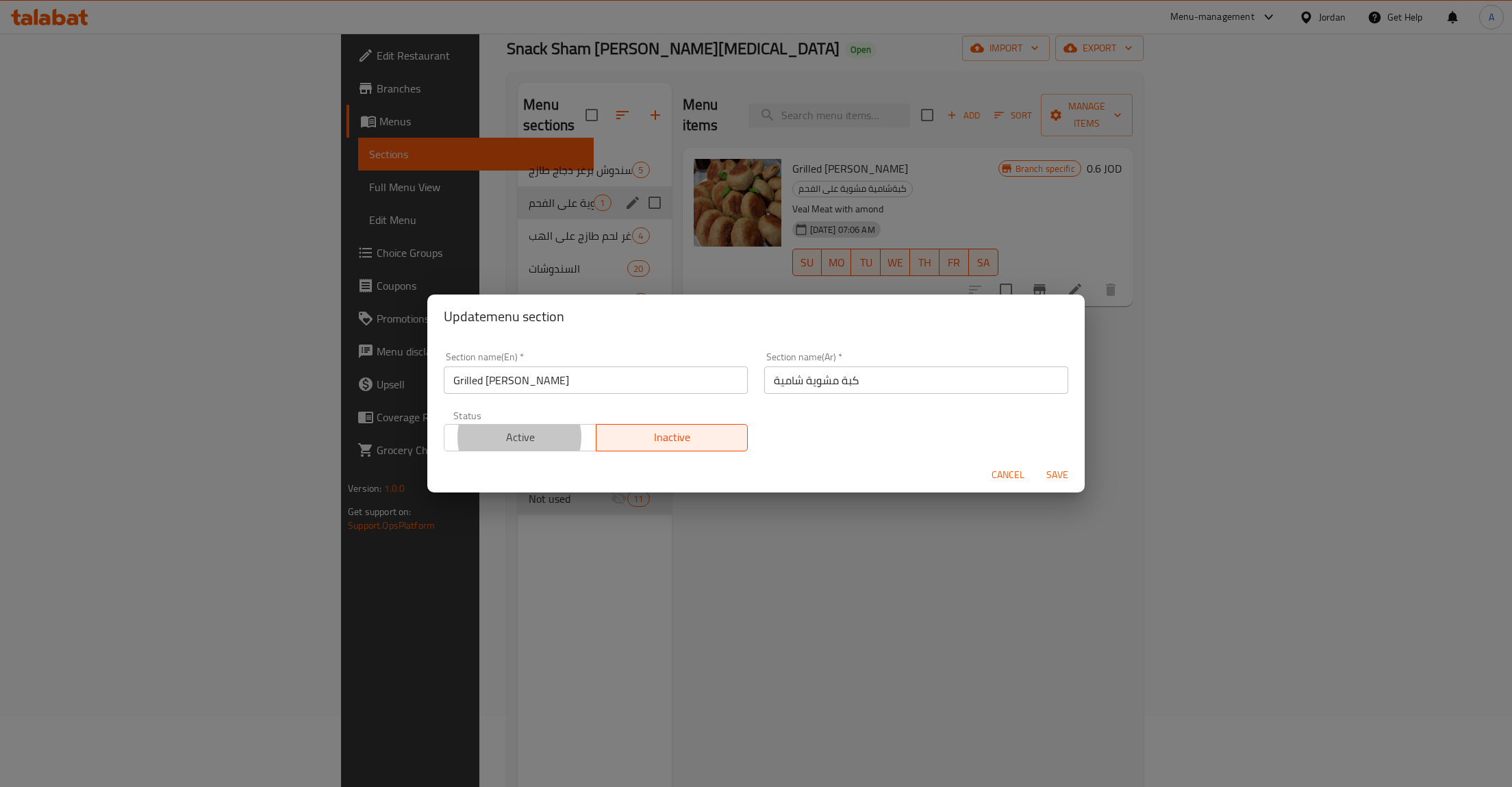
type button "0"
type button "1"
click at [1036, 462] on button "Save" at bounding box center [1057, 475] width 44 height 25
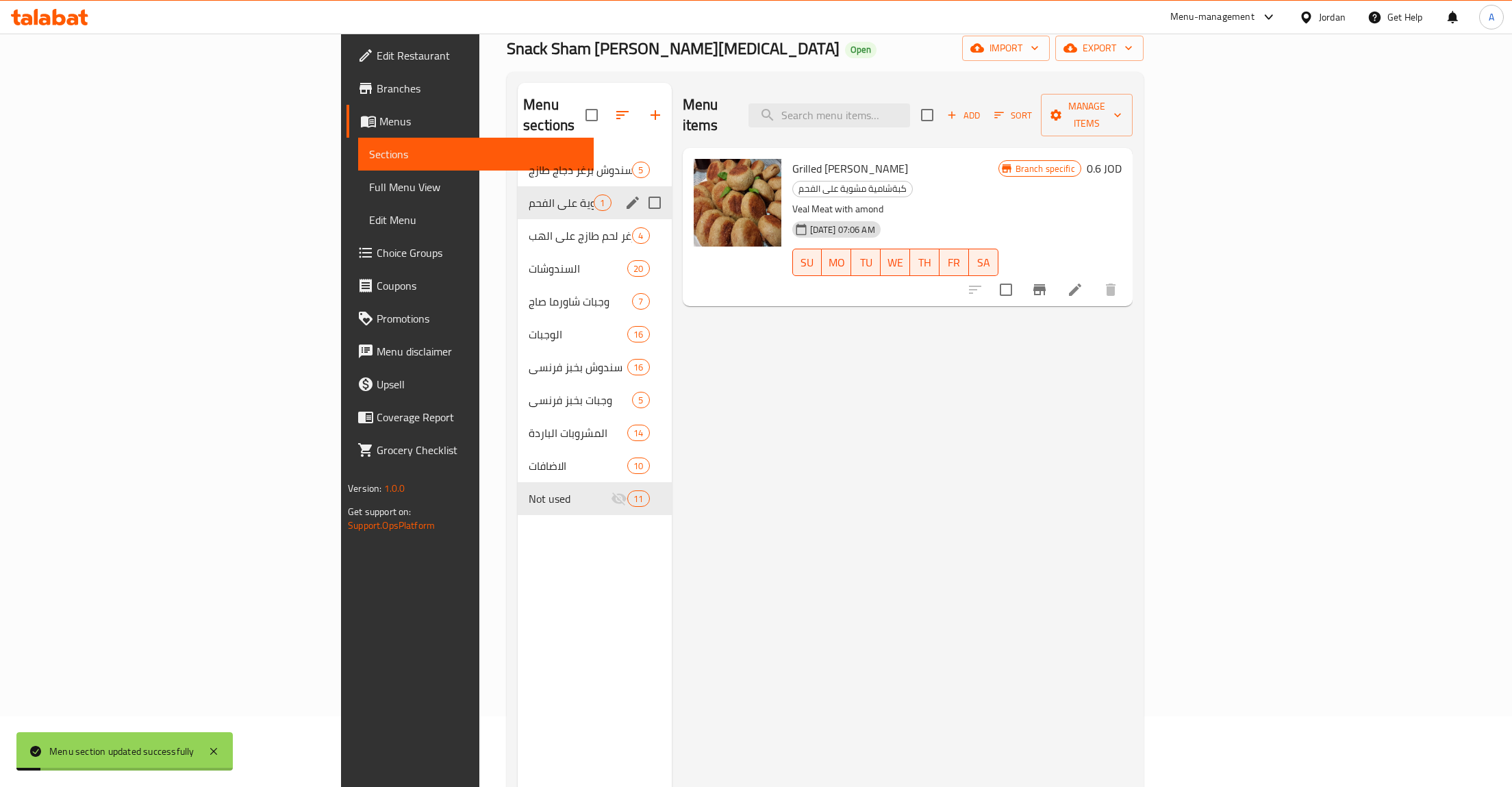
click at [627, 197] on icon "edit" at bounding box center [633, 202] width 12 height 12
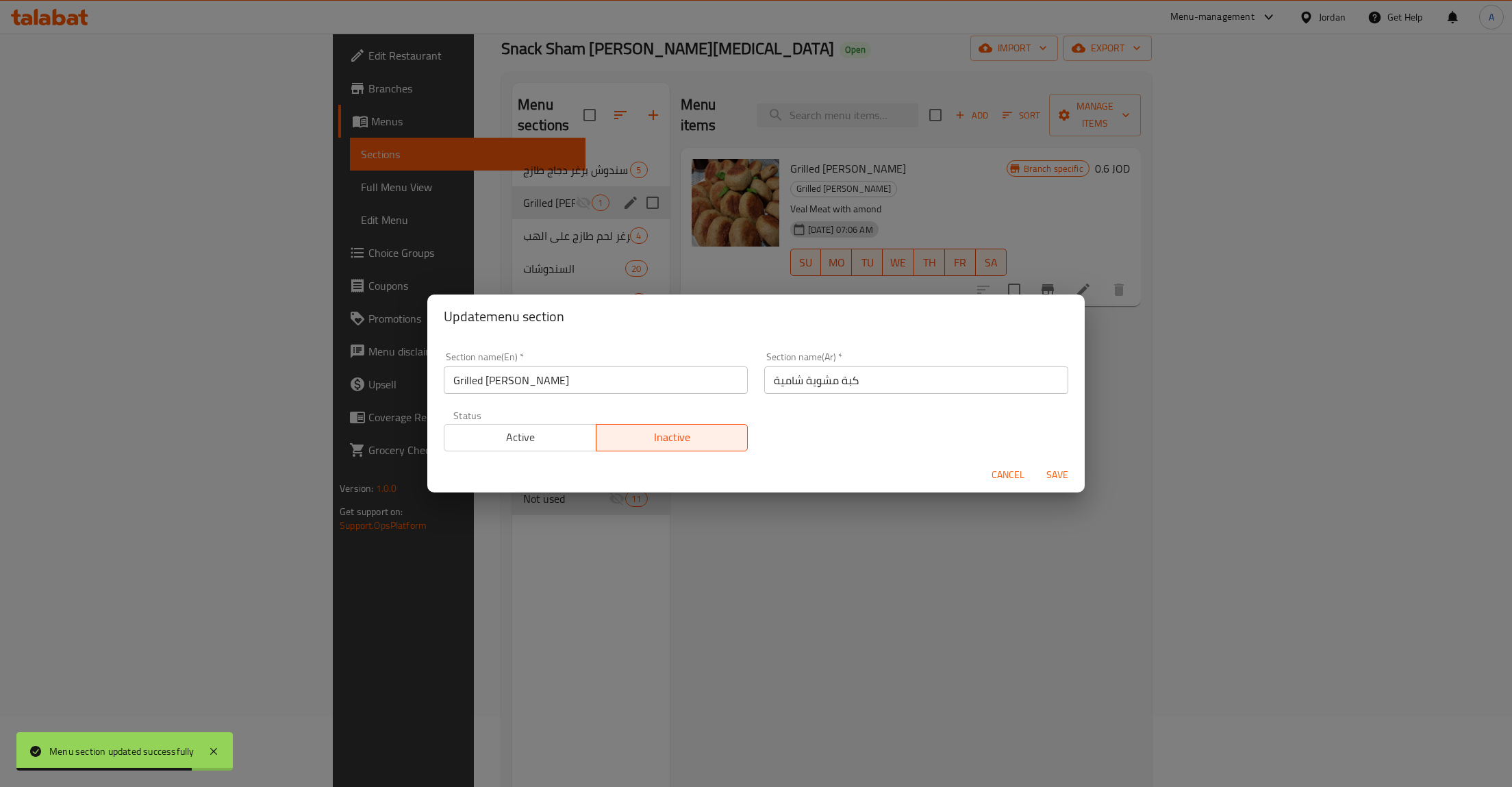
click at [1060, 469] on span "Save" at bounding box center [1057, 474] width 33 height 17
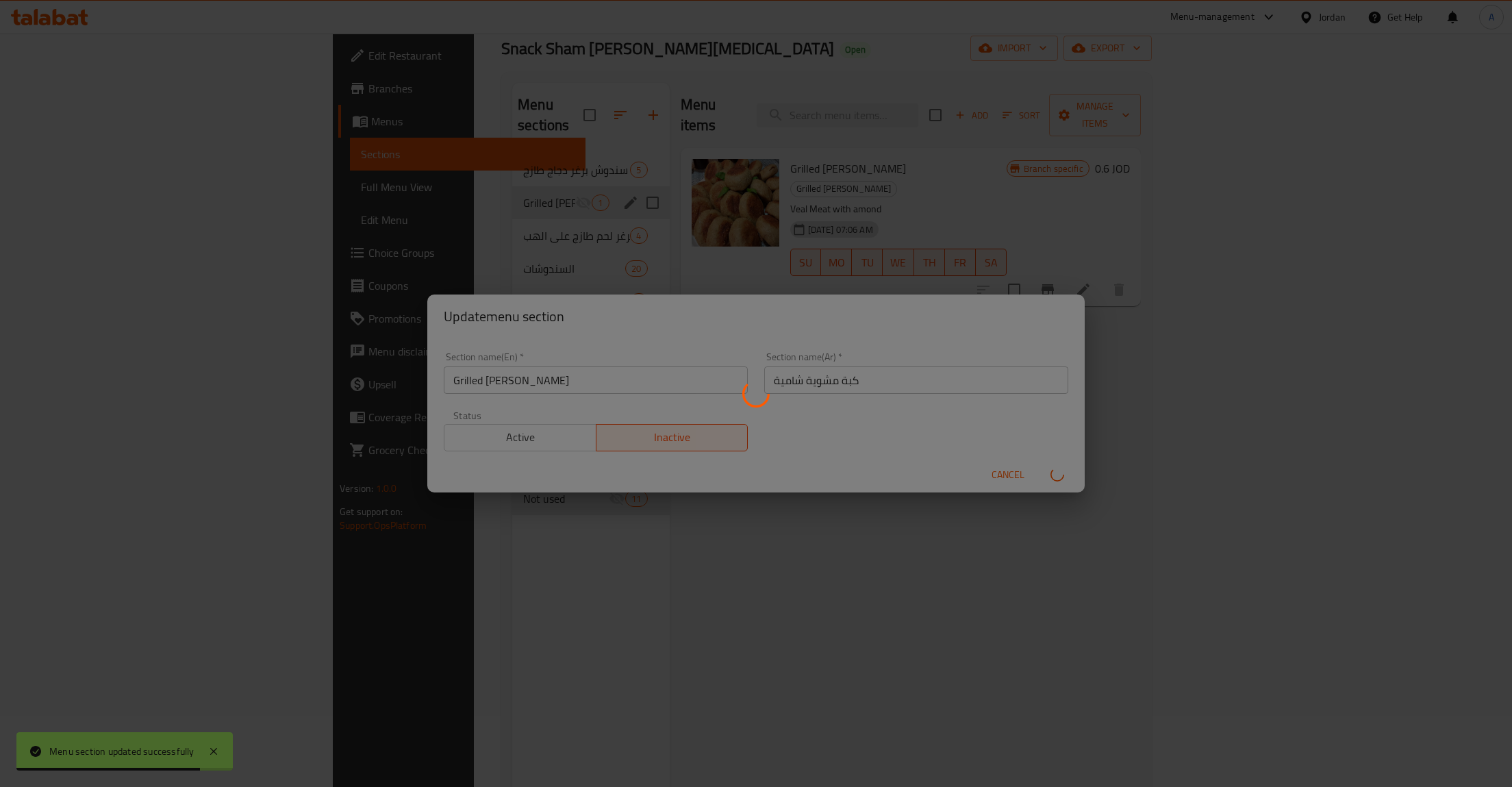
drag, startPoint x: 1278, startPoint y: 360, endPoint x: 1138, endPoint y: 346, distance: 140.7
click at [1275, 358] on div "Menu sections" at bounding box center [756, 394] width 1512 height 787
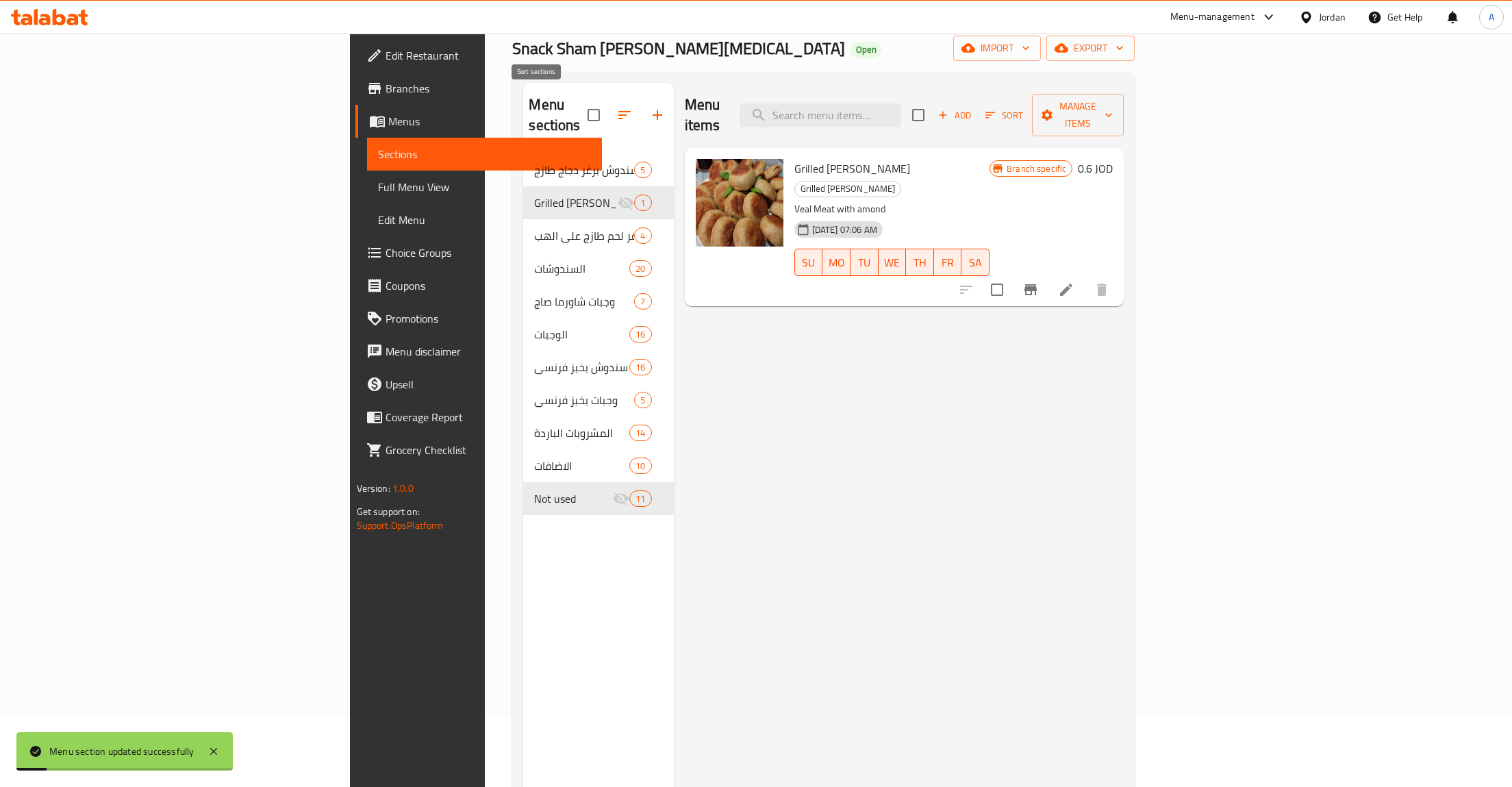
click at [608, 99] on span at bounding box center [624, 115] width 33 height 33
click at [617, 107] on icon "button" at bounding box center [625, 115] width 17 height 17
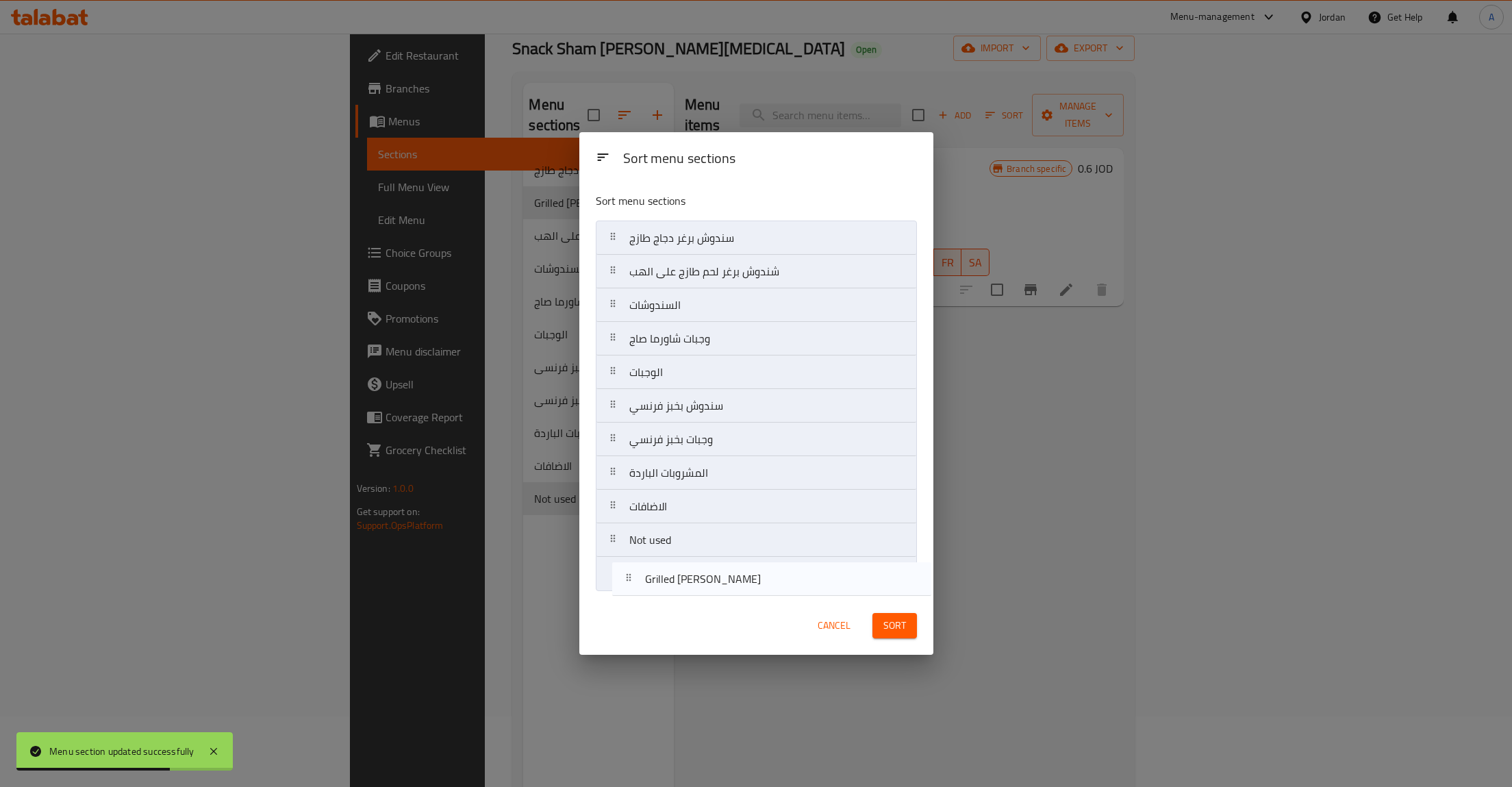
drag, startPoint x: 612, startPoint y: 272, endPoint x: 628, endPoint y: 584, distance: 312.4
click at [628, 584] on nav "سندوش برغر دجاج طازج Grilled Kibbeh Shamiyeh شندوش برغر لحم طازج على الهب السند…" at bounding box center [756, 405] width 321 height 370
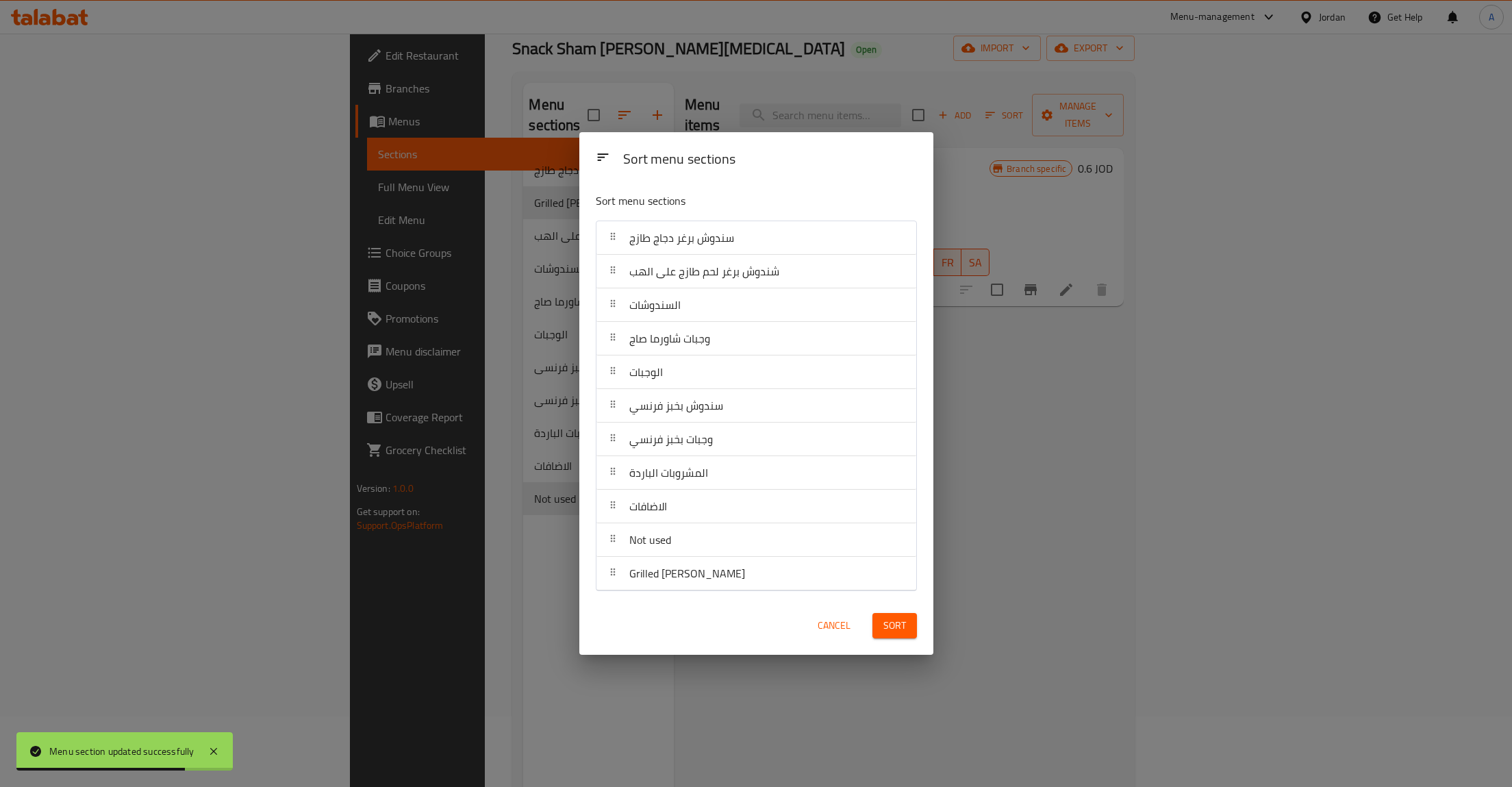
click at [881, 613] on div "Sort" at bounding box center [895, 625] width 61 height 41
click at [897, 620] on span "Sort" at bounding box center [895, 625] width 22 height 17
